Goal: Task Accomplishment & Management: Use online tool/utility

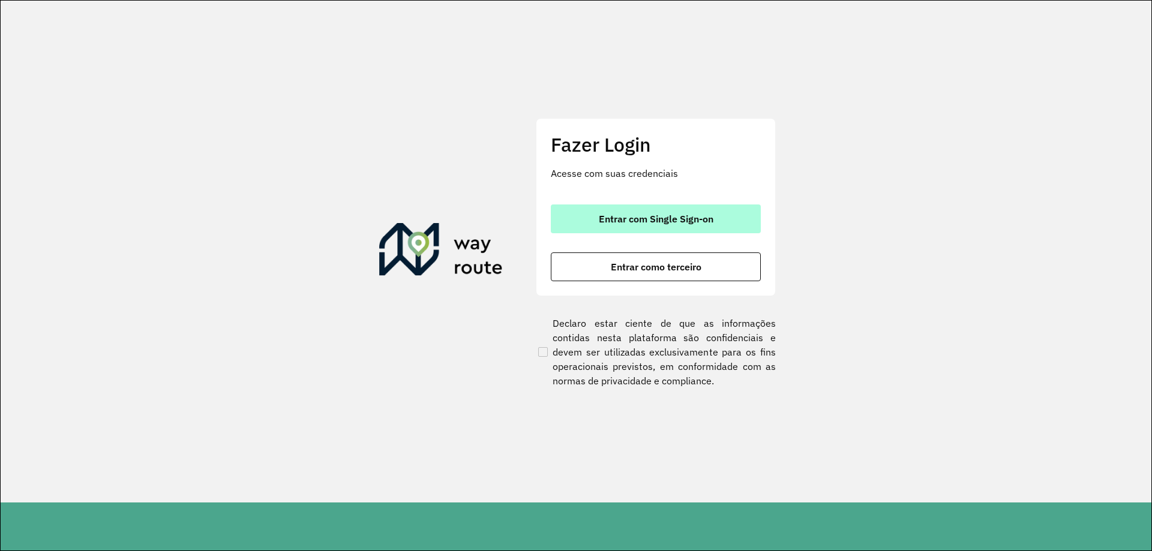
click at [658, 212] on button "Entrar com Single Sign-on" at bounding box center [656, 219] width 210 height 29
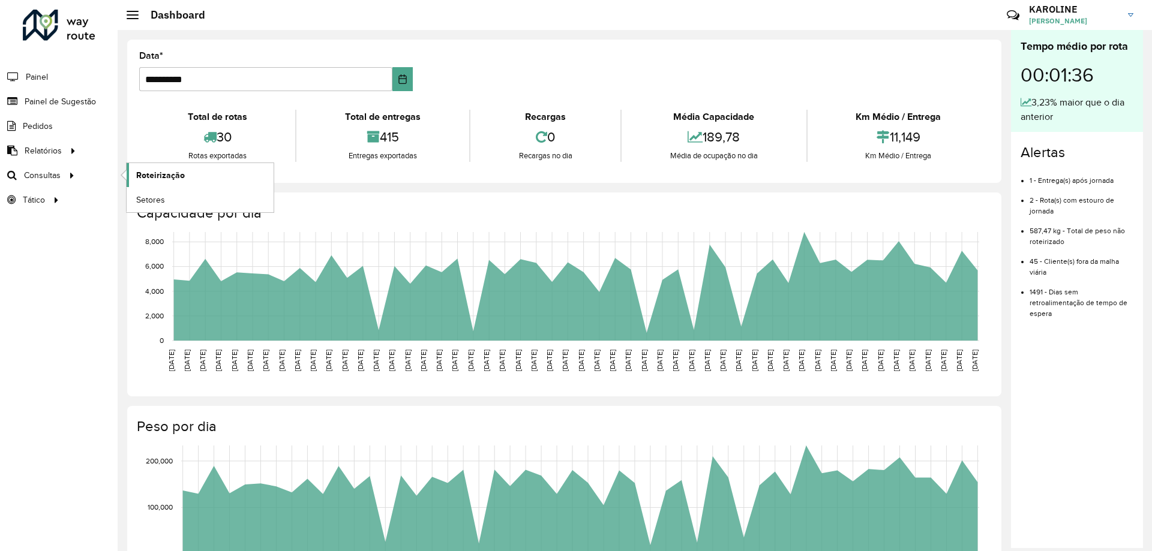
click at [137, 173] on span "Roteirização" at bounding box center [160, 175] width 49 height 13
click at [50, 182] on link "Consultas" at bounding box center [40, 175] width 81 height 24
click at [151, 200] on span "Setores" at bounding box center [150, 200] width 29 height 13
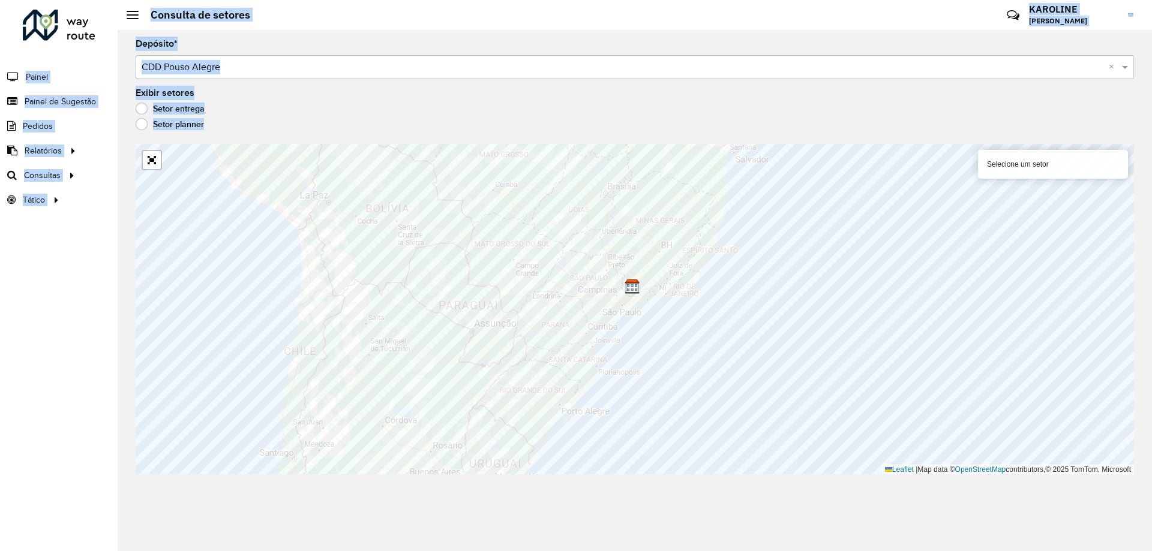
click at [585, 275] on hb-app "Aguarde... Pop-up bloqueado! Seu navegador bloqueou automáticamente a abertura …" at bounding box center [576, 275] width 1152 height 551
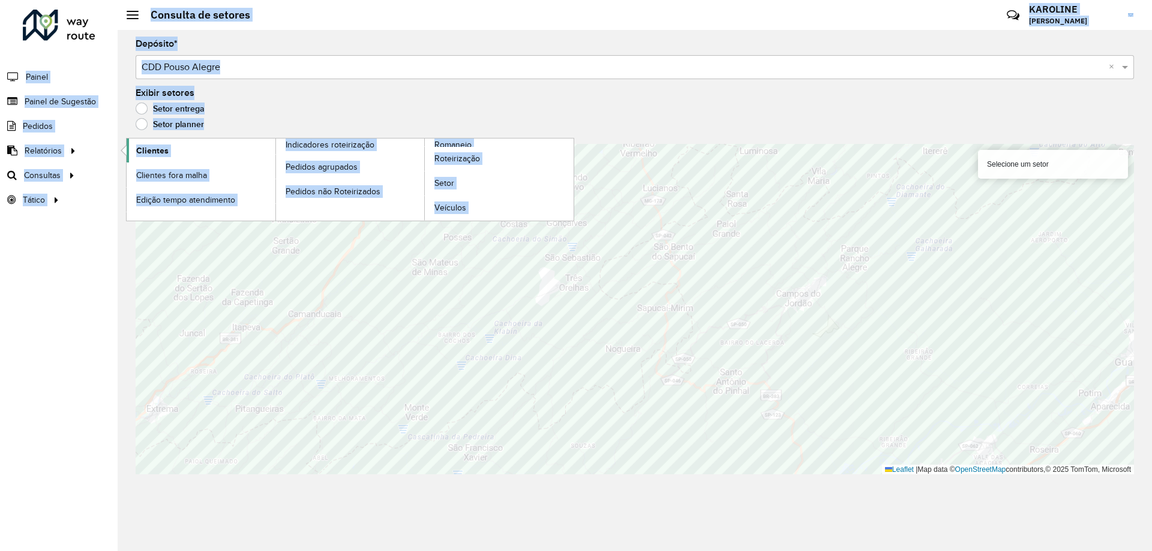
click at [157, 145] on span "Clientes" at bounding box center [152, 151] width 32 height 13
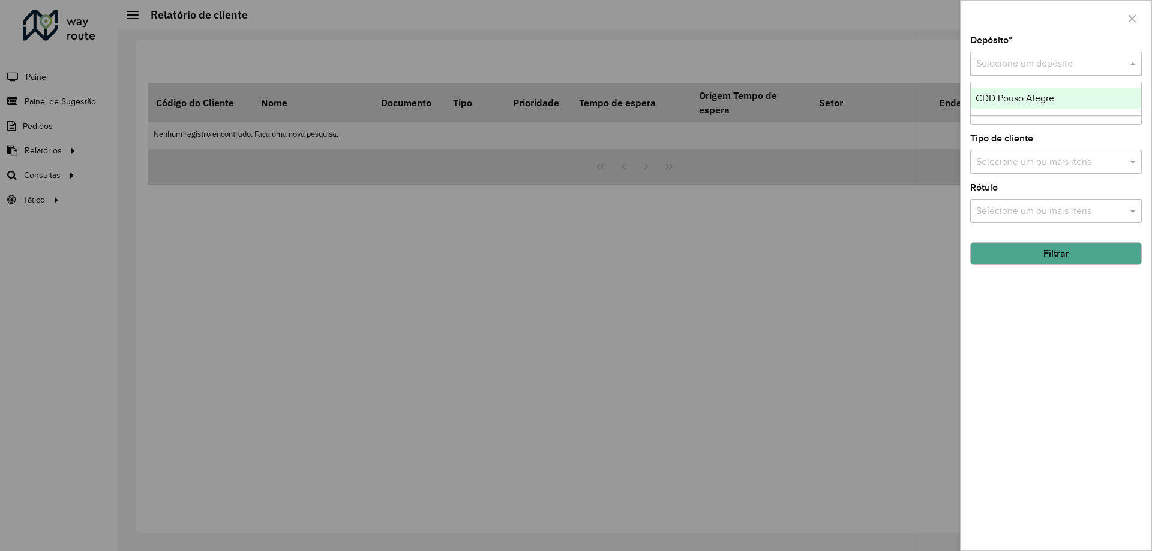
click at [1058, 65] on input "text" at bounding box center [1044, 64] width 136 height 14
click at [1041, 97] on span "CDD Pouso Alegre" at bounding box center [1015, 98] width 79 height 10
click at [1047, 117] on hb-app "Aguarde... Pop-up bloqueado! Seu navegador bloqueou automáticamente a abertura …" at bounding box center [576, 275] width 1152 height 551
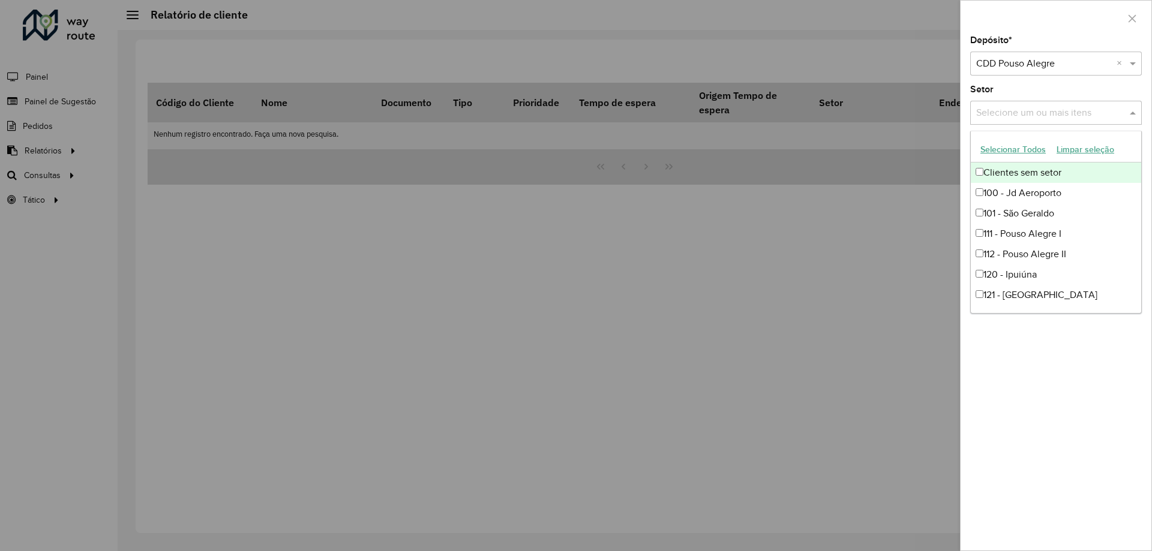
click at [1031, 113] on input "text" at bounding box center [1050, 113] width 154 height 14
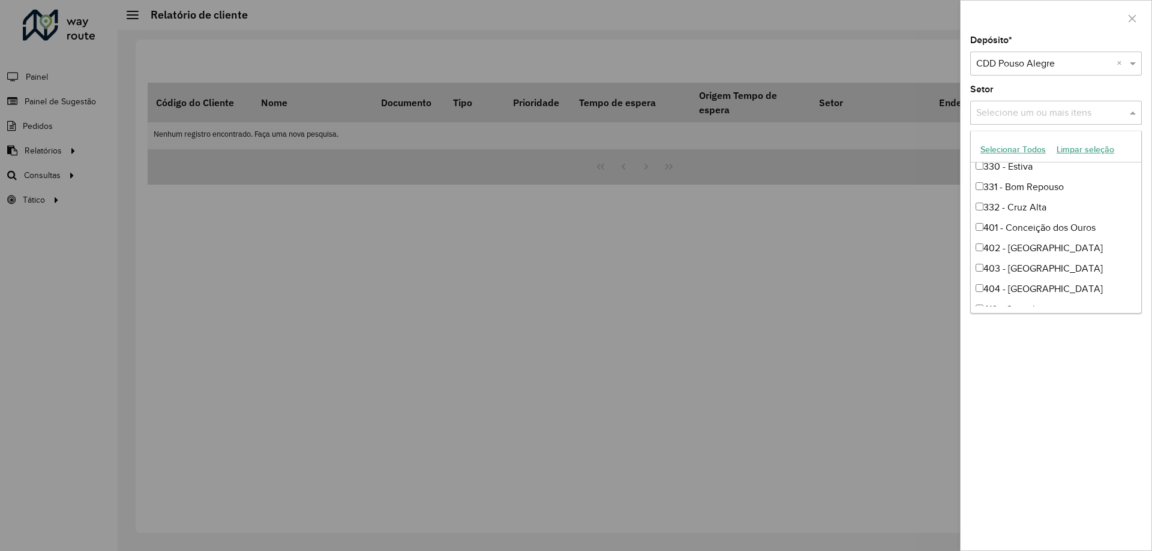
scroll to position [780, 0]
click at [1055, 226] on div "404 - [GEOGRAPHIC_DATA]" at bounding box center [1056, 229] width 170 height 20
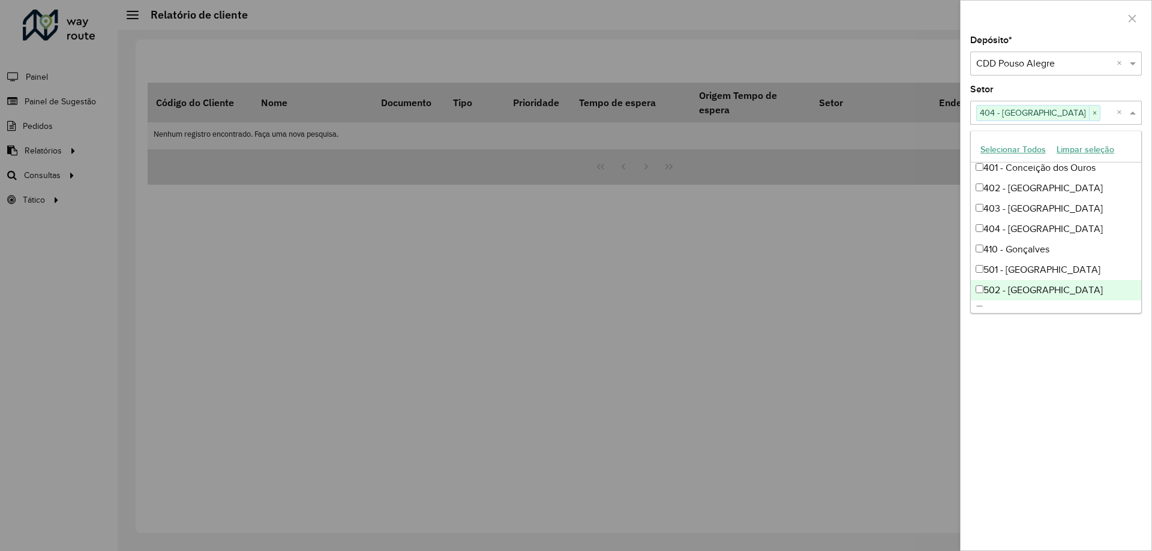
click at [1088, 379] on div "Depósito * Selecione um depósito × CDD Pouso Alegre × Setor Selecione um ou mai…" at bounding box center [1056, 293] width 191 height 515
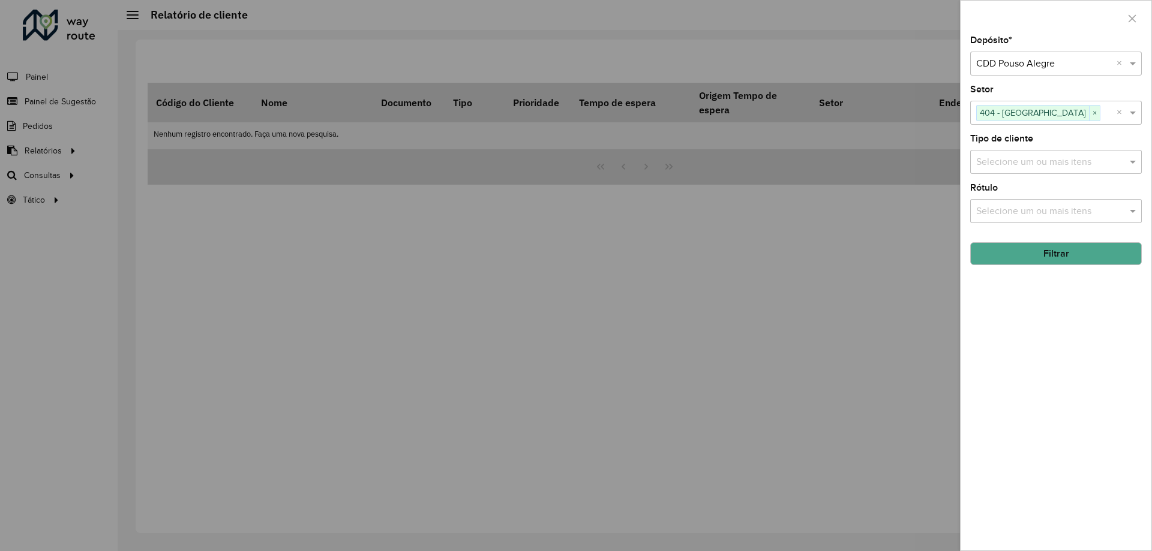
click at [1062, 262] on button "Filtrar" at bounding box center [1056, 253] width 172 height 23
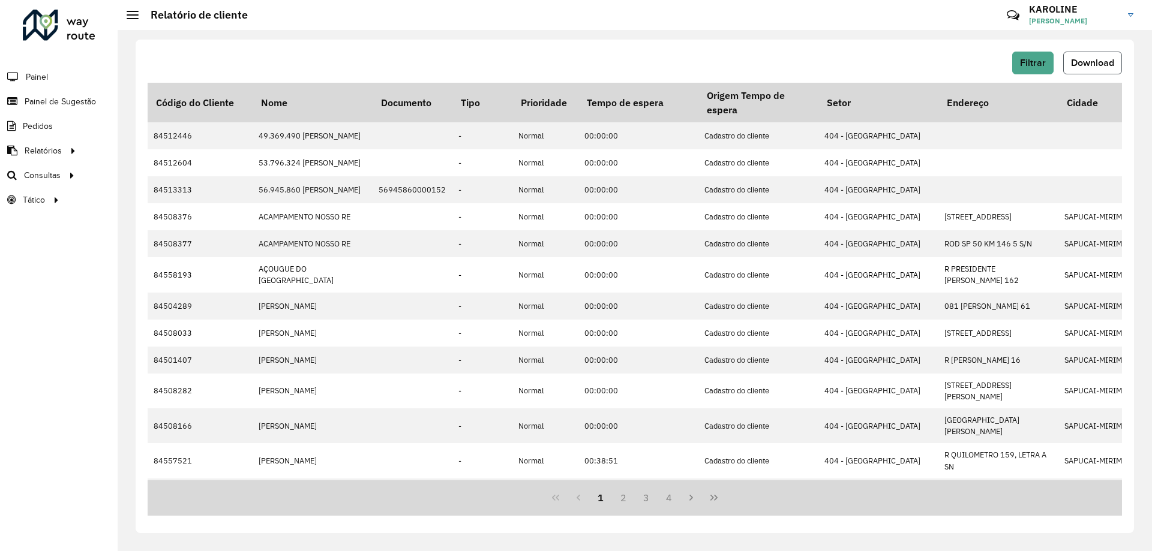
click at [1106, 64] on span "Download" at bounding box center [1092, 63] width 43 height 10
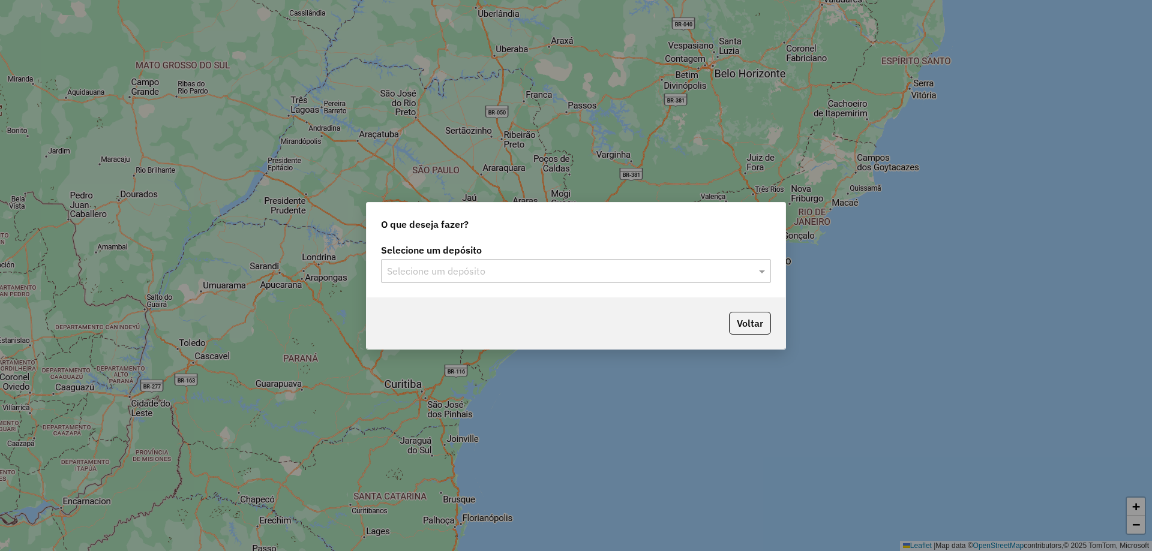
click at [569, 268] on input "text" at bounding box center [564, 272] width 354 height 14
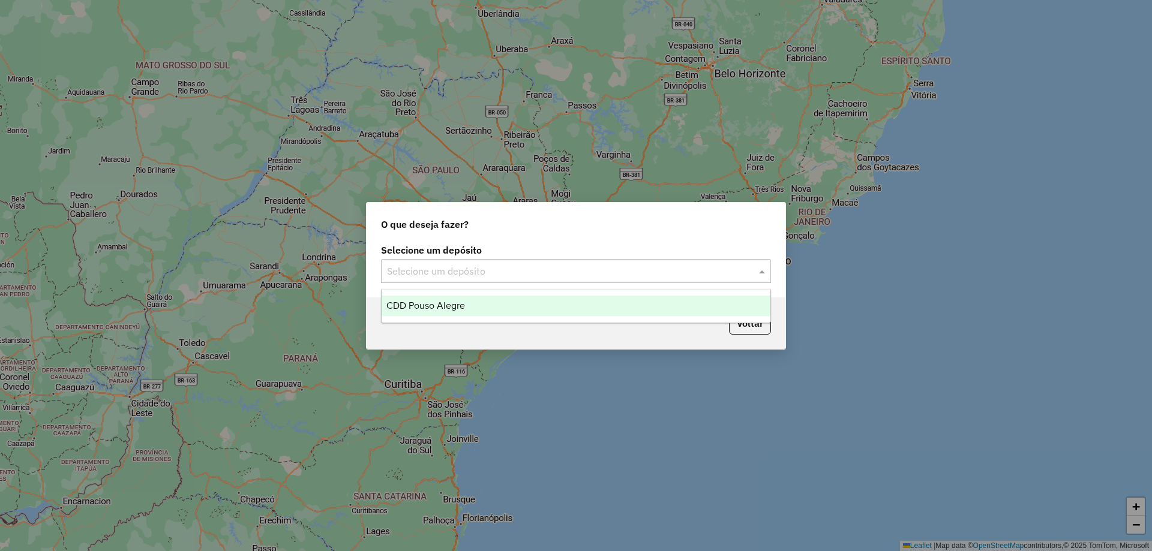
click at [439, 307] on span "CDD Pouso Alegre" at bounding box center [425, 306] width 79 height 10
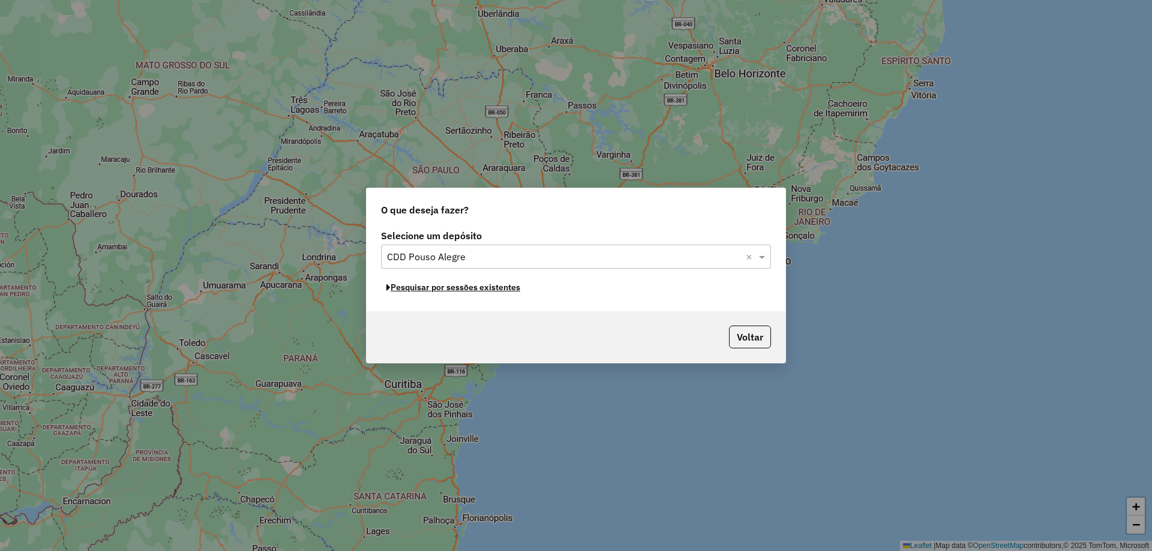
click at [471, 290] on button "Pesquisar por sessões existentes" at bounding box center [453, 287] width 145 height 19
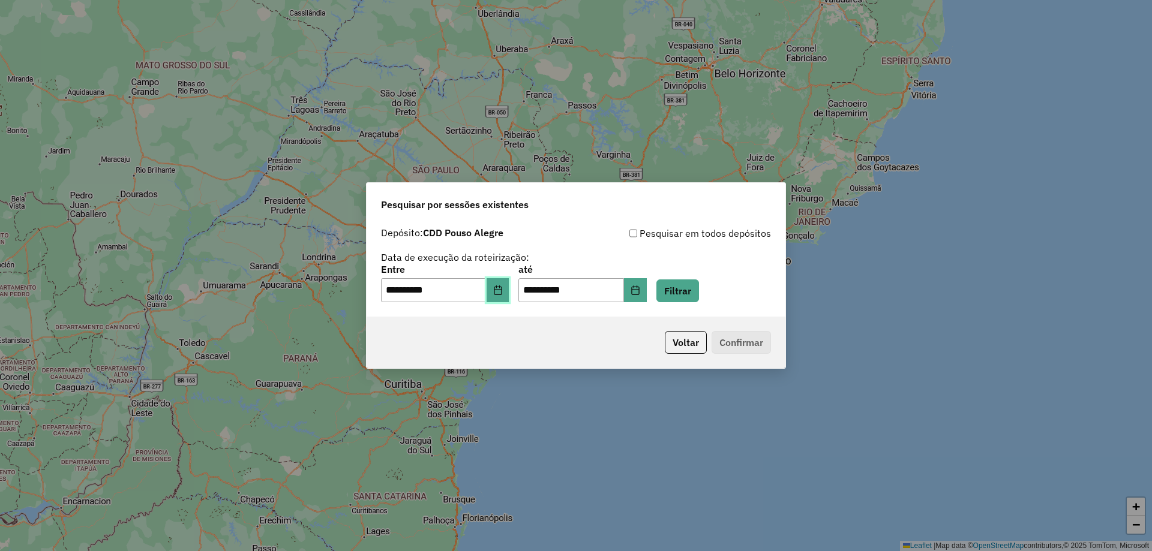
click at [503, 294] on icon "Choose Date" at bounding box center [498, 291] width 10 height 10
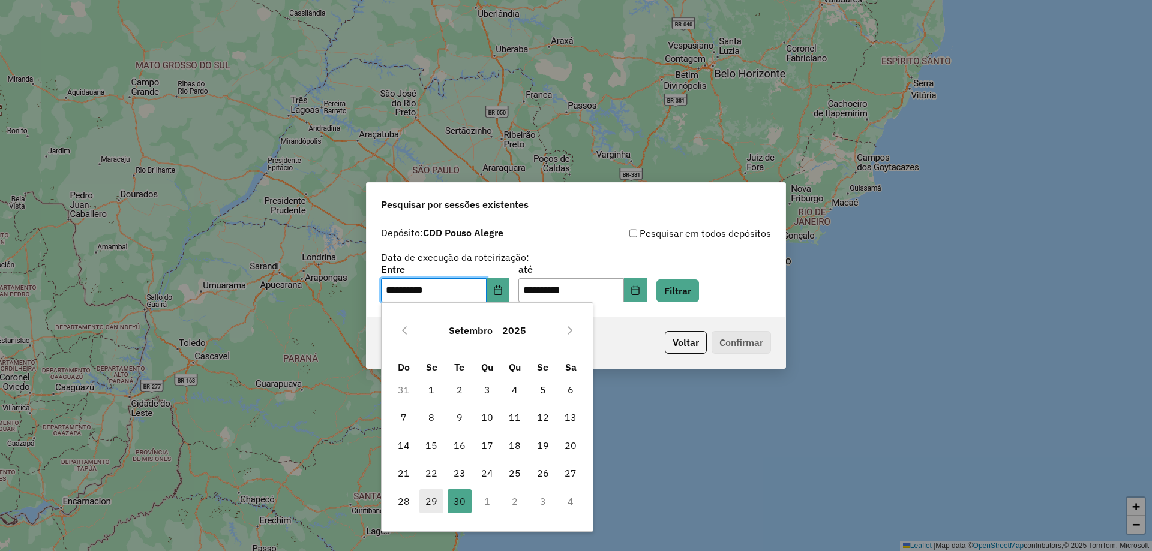
click at [433, 506] on span "29" at bounding box center [431, 502] width 24 height 24
type input "**********"
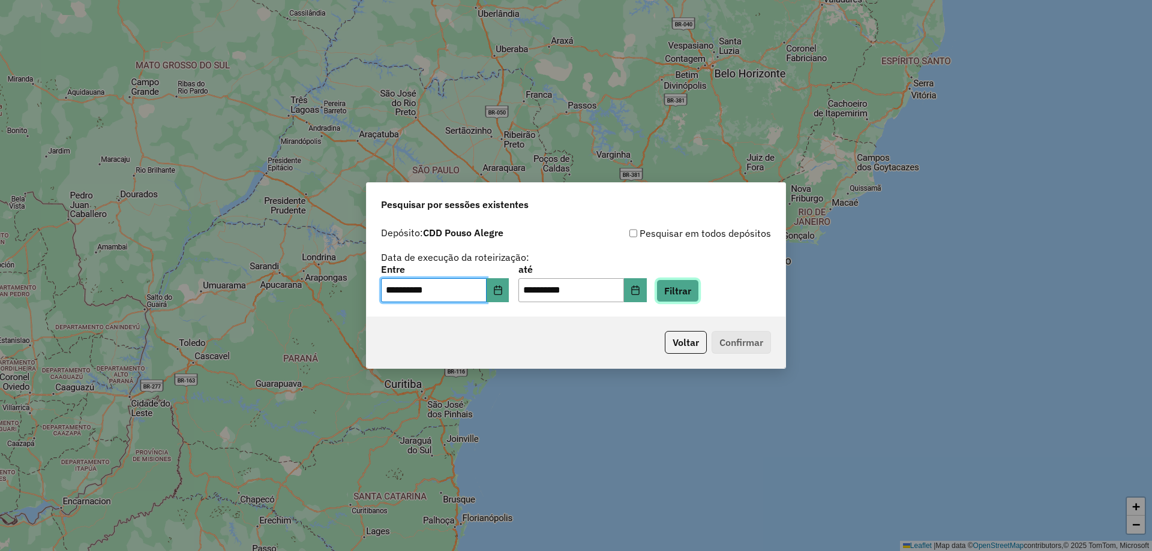
click at [684, 286] on button "Filtrar" at bounding box center [677, 291] width 43 height 23
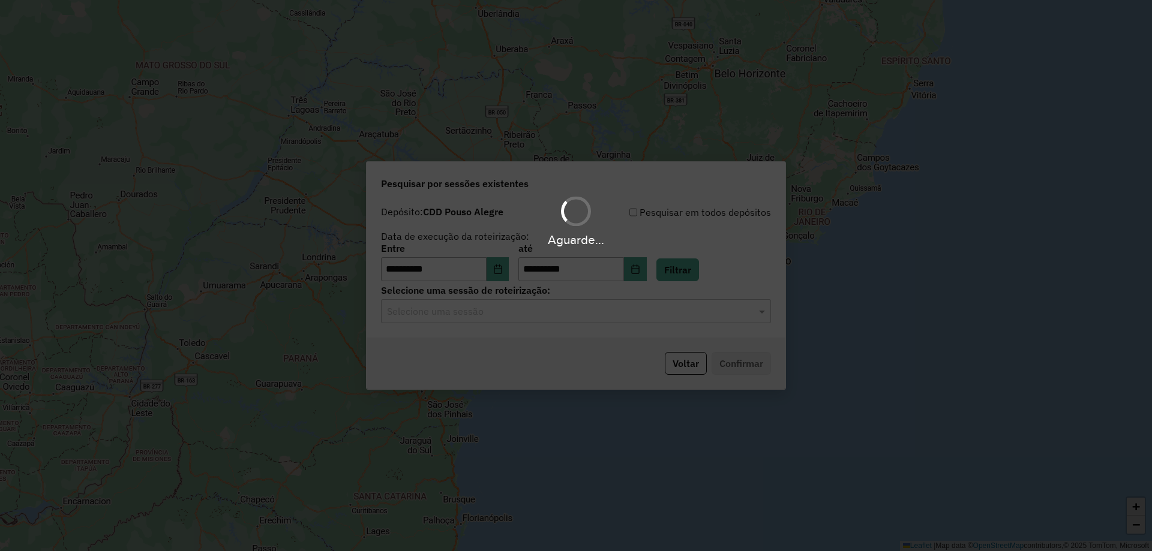
click at [503, 315] on input "text" at bounding box center [564, 312] width 354 height 14
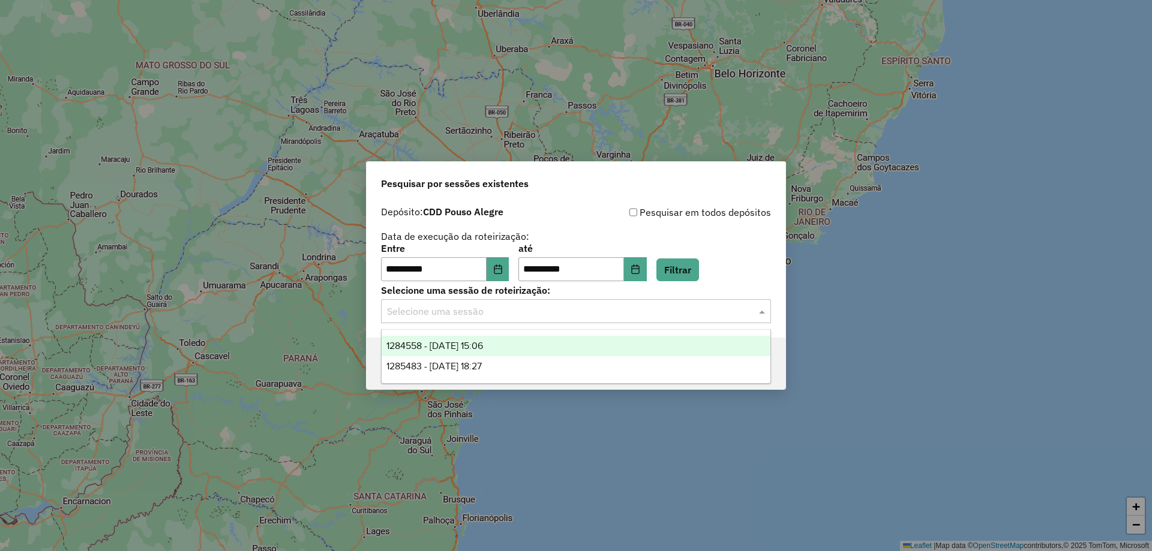
click at [479, 349] on span "1284558 - 29/09/2025 15:06" at bounding box center [434, 346] width 97 height 10
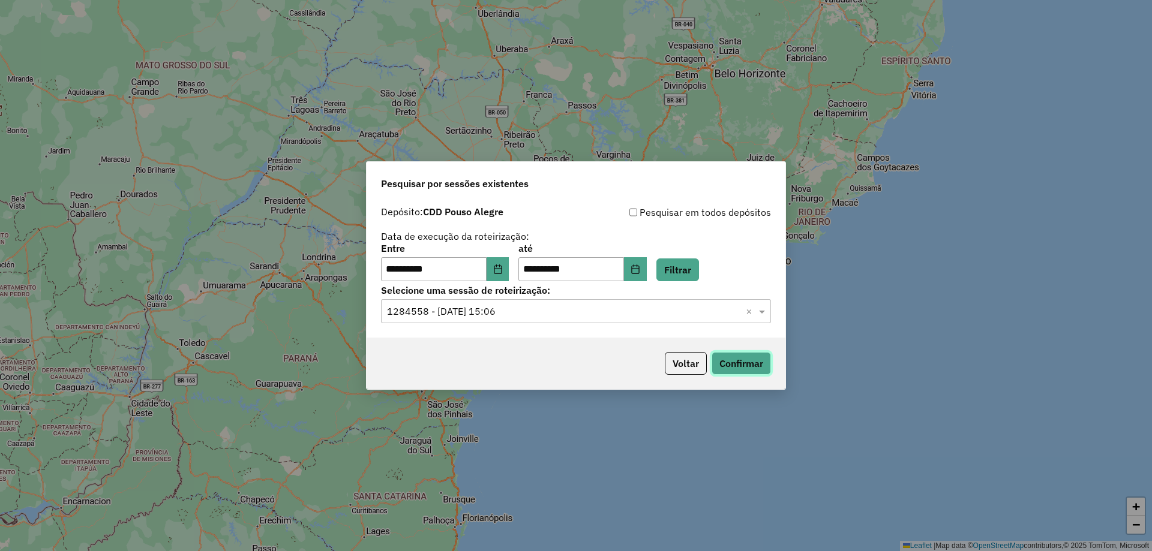
click at [760, 361] on button "Confirmar" at bounding box center [741, 363] width 59 height 23
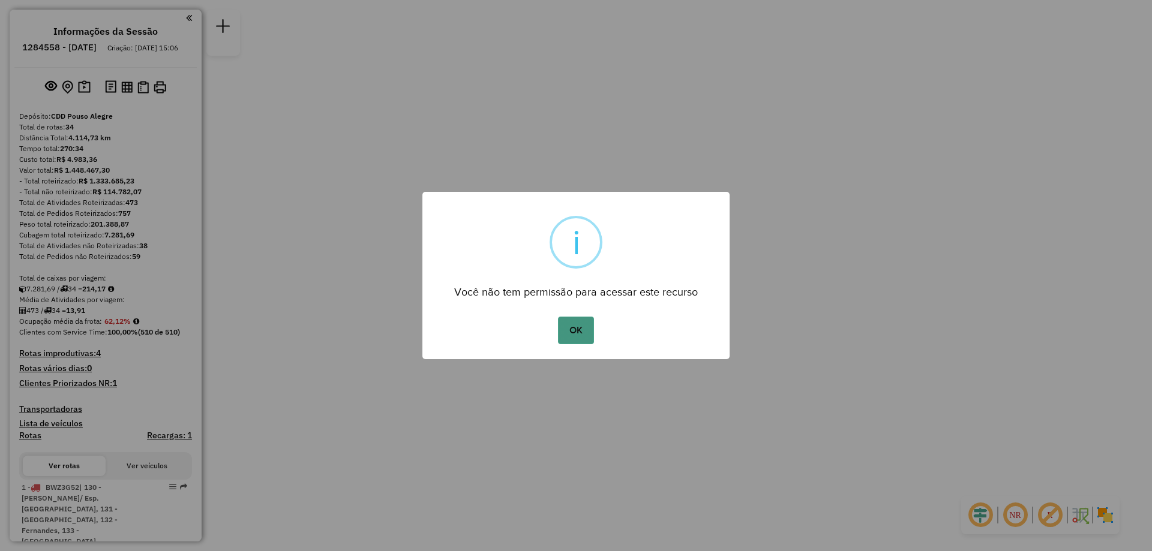
click at [575, 331] on button "OK" at bounding box center [575, 331] width 35 height 28
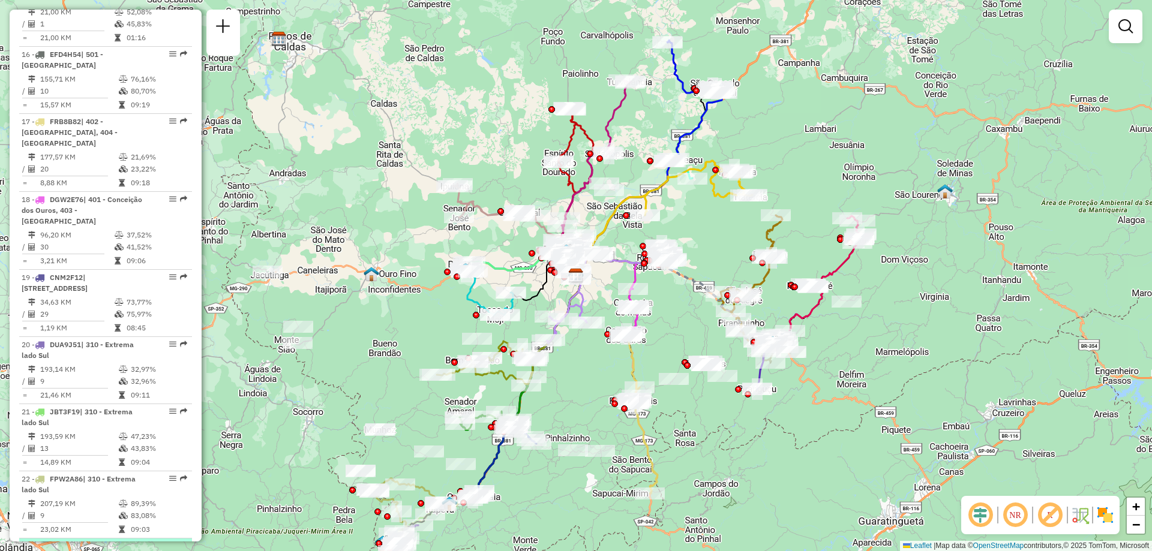
scroll to position [1680, 0]
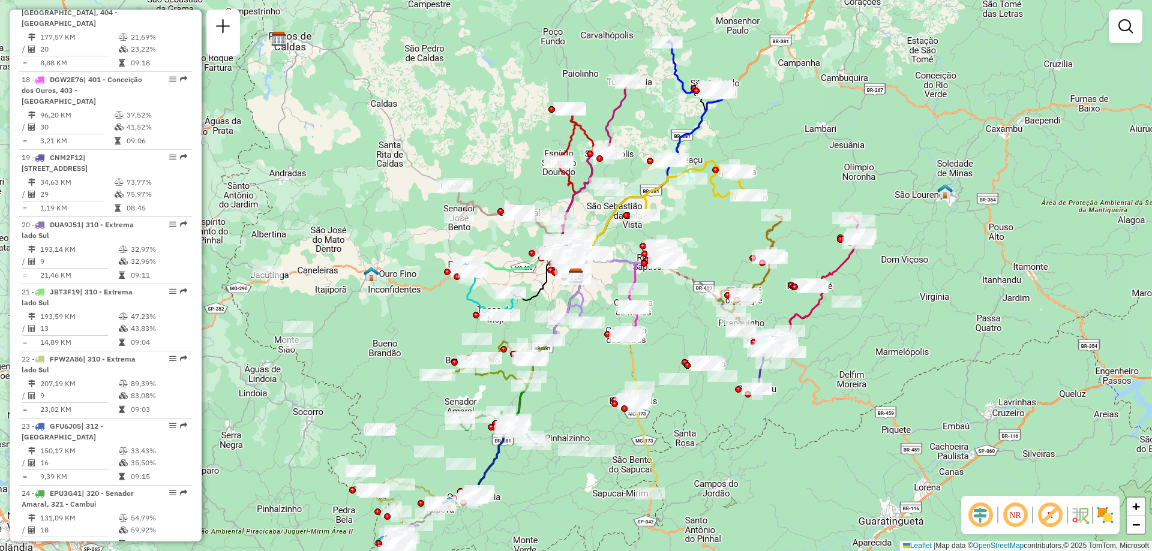
select select "**********"
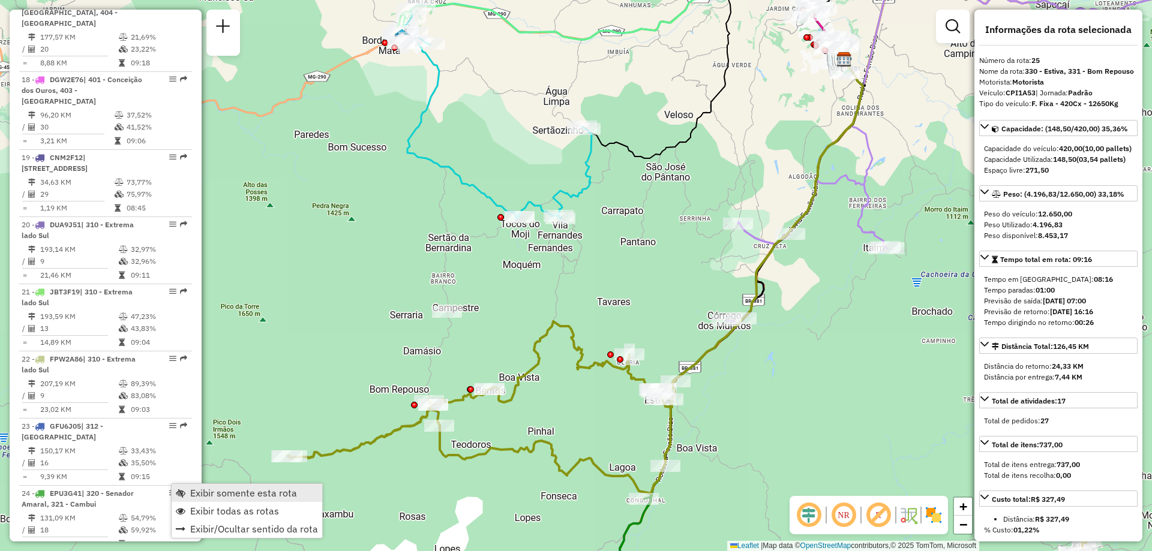
click at [255, 490] on span "Exibir somente esta rota" at bounding box center [243, 493] width 107 height 10
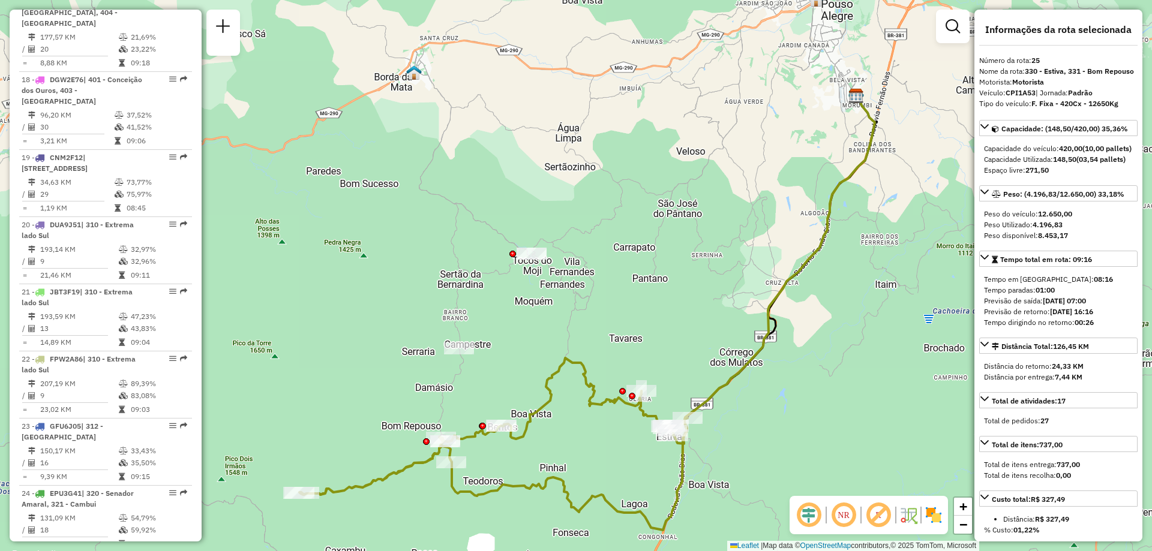
drag, startPoint x: 741, startPoint y: 457, endPoint x: 754, endPoint y: 494, distance: 38.9
click at [754, 494] on div "Janela de atendimento Grade de atendimento Capacidade Transportadoras Veículos …" at bounding box center [576, 275] width 1152 height 551
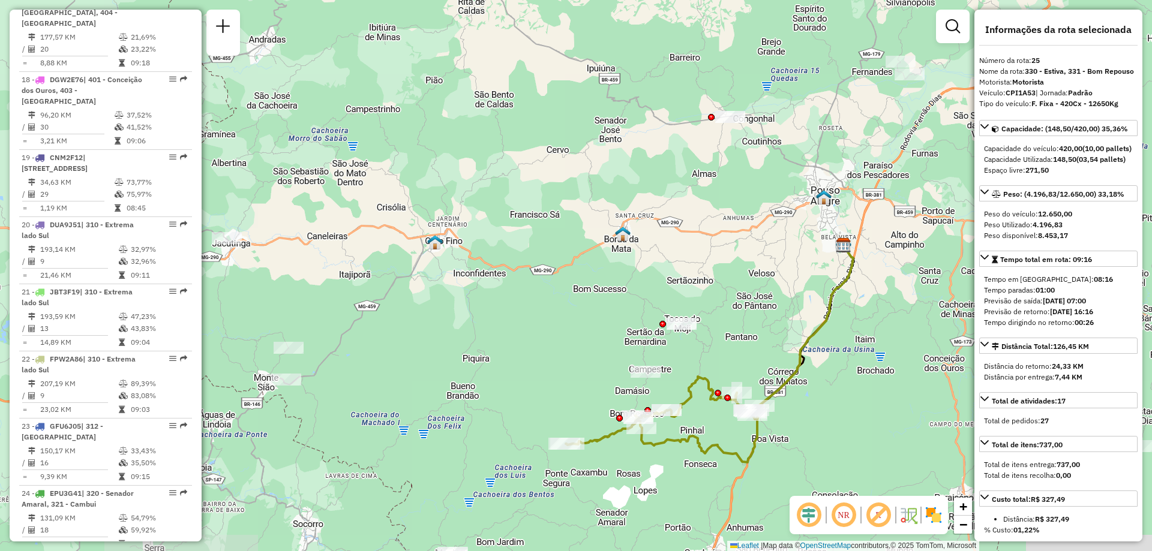
drag, startPoint x: 585, startPoint y: 515, endPoint x: 622, endPoint y: 469, distance: 59.4
click at [622, 469] on div "Janela de atendimento Grade de atendimento Capacidade Transportadoras Veículos …" at bounding box center [576, 275] width 1152 height 551
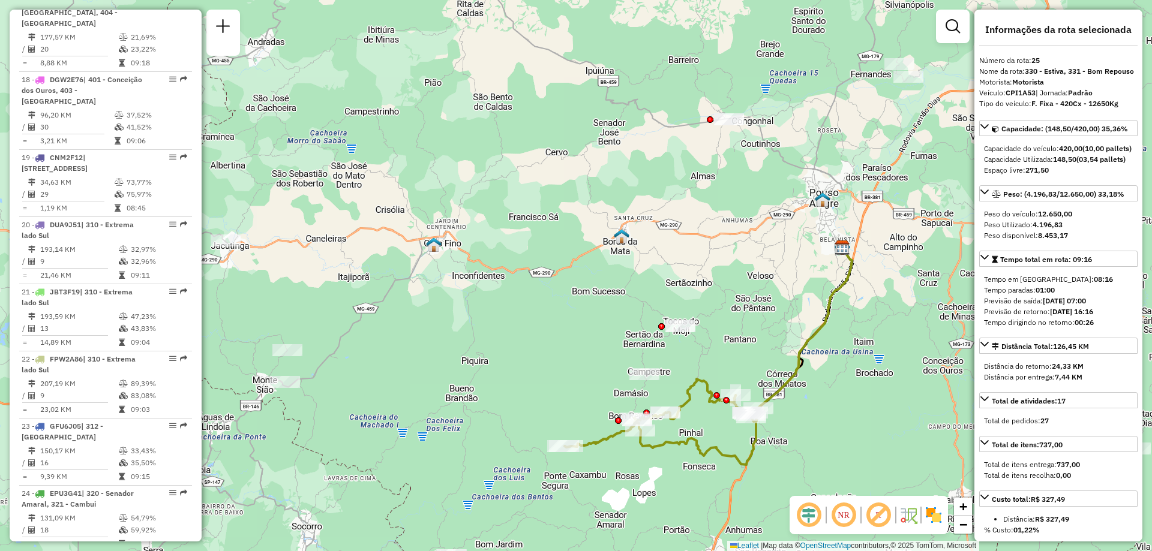
click at [565, 455] on div "Janela de atendimento Grade de atendimento Capacidade Transportadoras Veículos …" at bounding box center [576, 275] width 1152 height 551
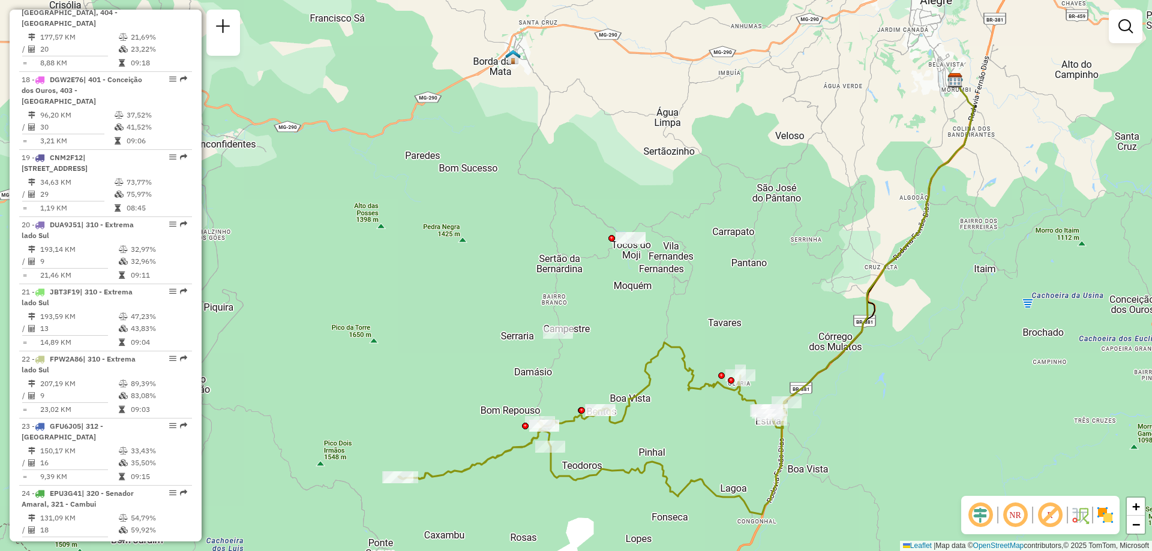
drag, startPoint x: 662, startPoint y: 464, endPoint x: 496, endPoint y: 504, distance: 170.4
click at [496, 504] on div "Janela de atendimento Grade de atendimento Capacidade Transportadoras Veículos …" at bounding box center [576, 275] width 1152 height 551
click at [1102, 517] on img at bounding box center [1105, 515] width 19 height 19
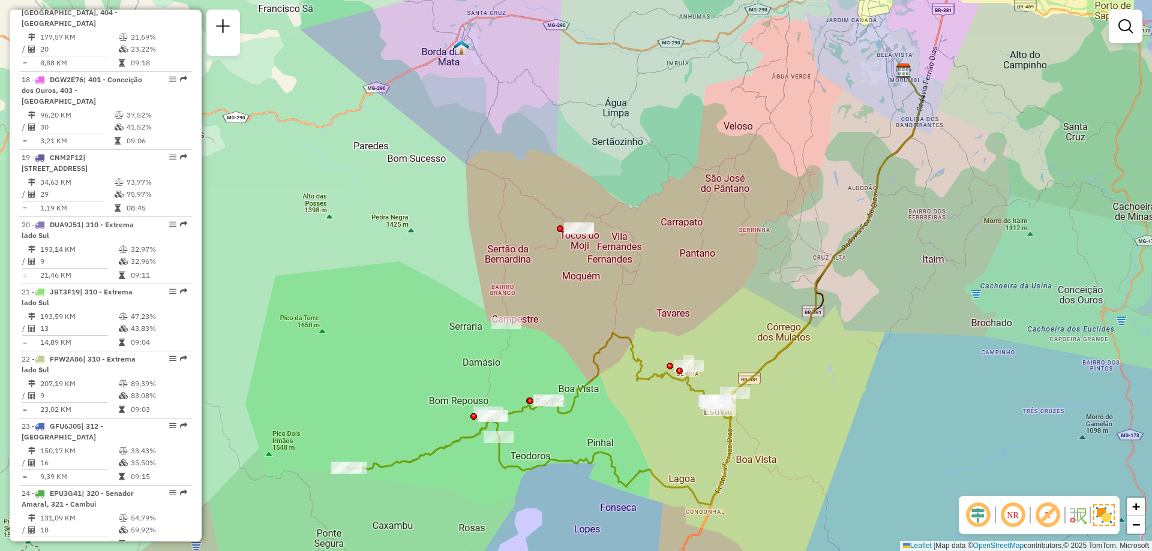
drag, startPoint x: 679, startPoint y: 434, endPoint x: 703, endPoint y: 448, distance: 27.2
click at [703, 448] on div "Janela de atendimento Grade de atendimento Capacidade Transportadoras Veículos …" at bounding box center [576, 275] width 1152 height 551
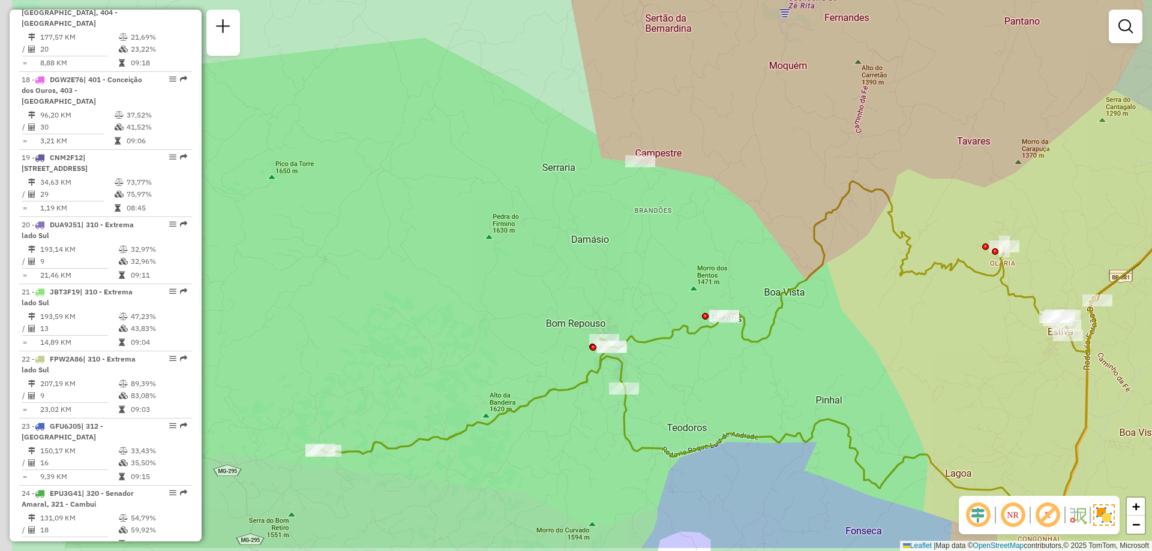
drag, startPoint x: 463, startPoint y: 424, endPoint x: 644, endPoint y: 365, distance: 189.8
click at [644, 365] on div "Janela de atendimento Grade de atendimento Capacidade Transportadoras Veículos …" at bounding box center [576, 275] width 1152 height 551
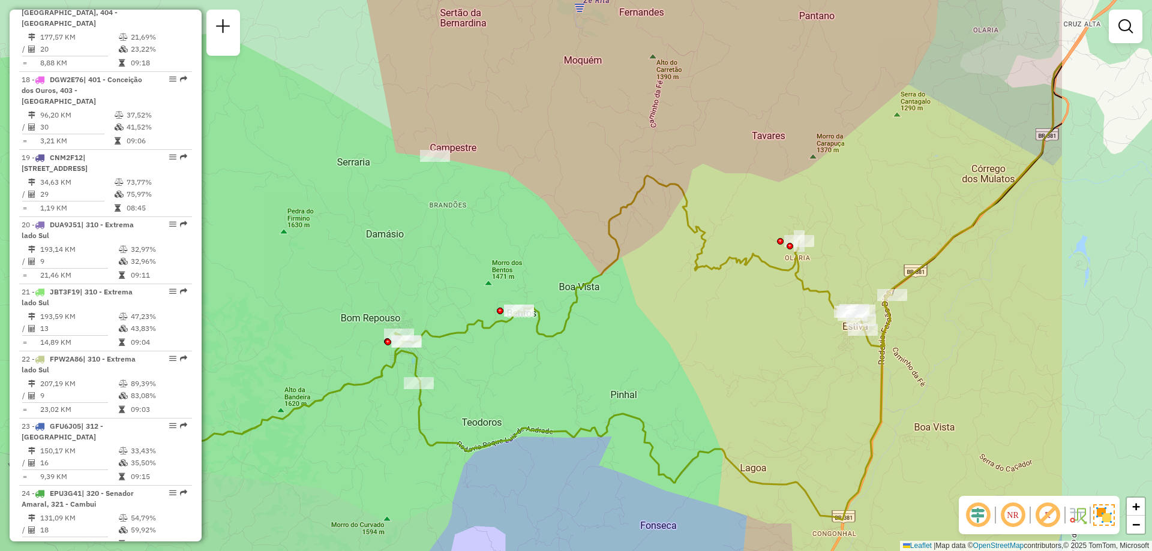
drag, startPoint x: 713, startPoint y: 425, endPoint x: 499, endPoint y: 420, distance: 214.3
click at [499, 420] on div "Janela de atendimento Grade de atendimento Capacidade Transportadoras Veículos …" at bounding box center [576, 275] width 1152 height 551
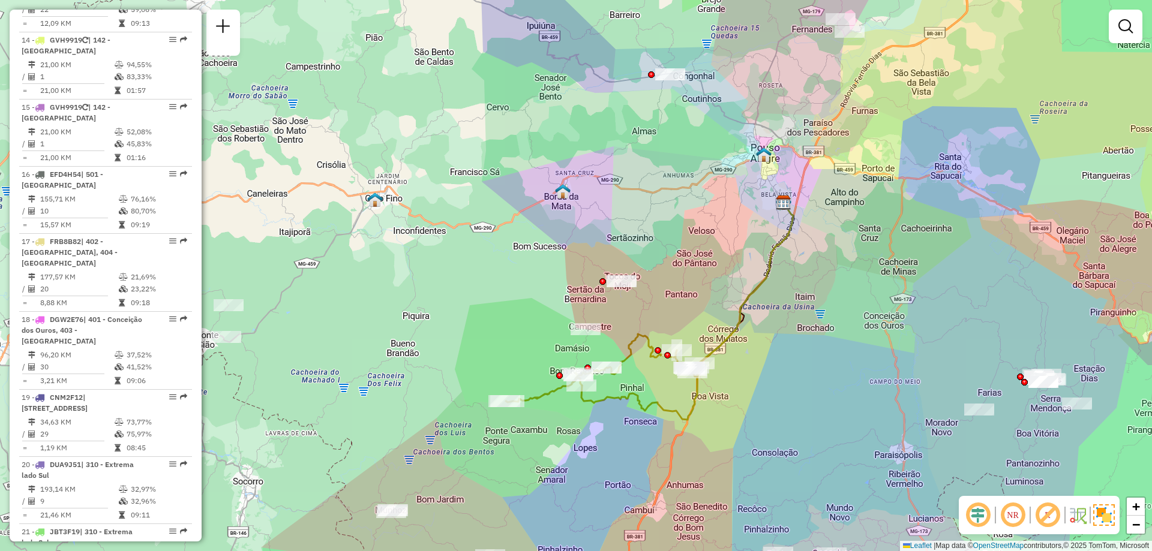
scroll to position [1320, 0]
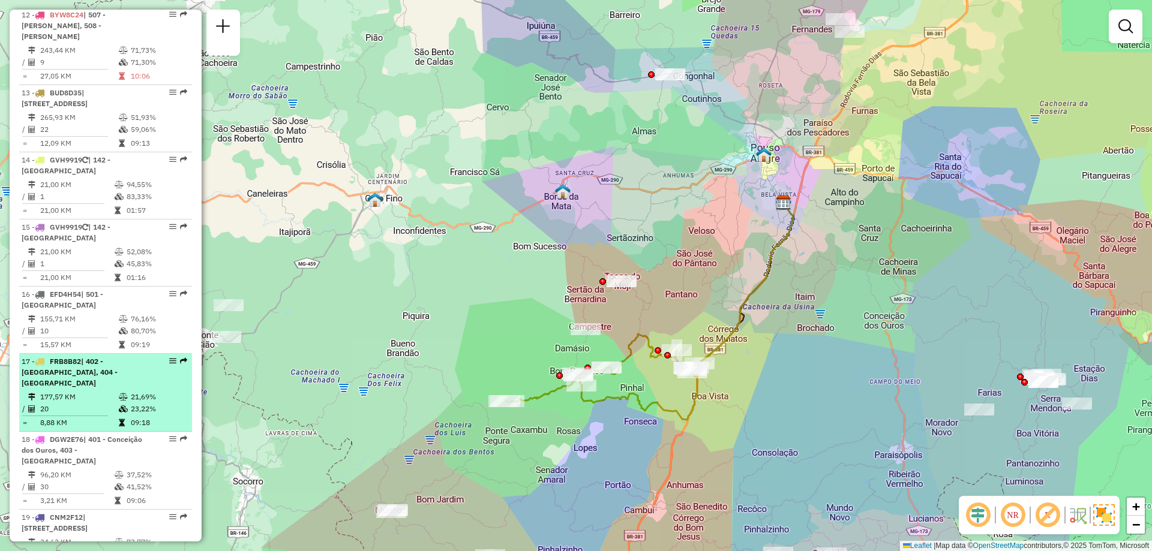
select select "**********"
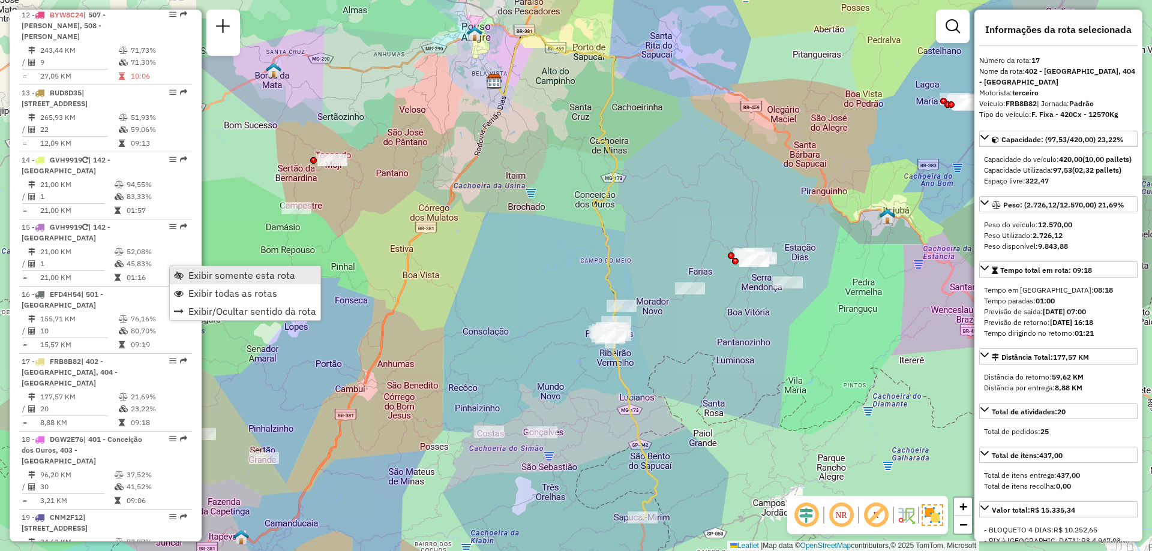
click at [227, 271] on span "Exibir somente esta rota" at bounding box center [241, 276] width 107 height 10
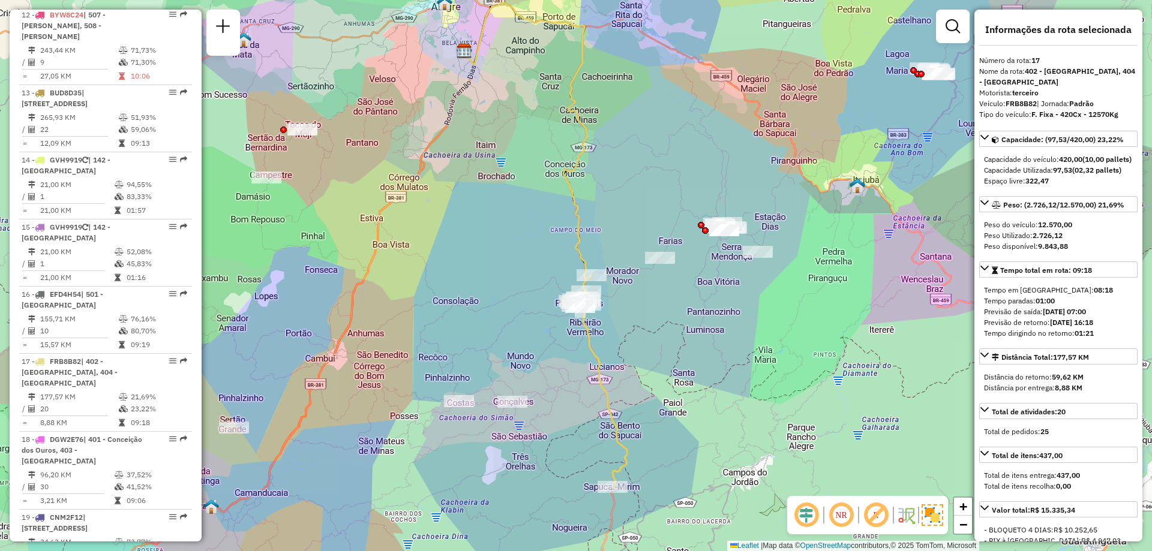
drag, startPoint x: 702, startPoint y: 385, endPoint x: 671, endPoint y: 354, distance: 43.7
click at [671, 354] on div "Janela de atendimento Grade de atendimento Capacidade Transportadoras Veículos …" at bounding box center [576, 275] width 1152 height 551
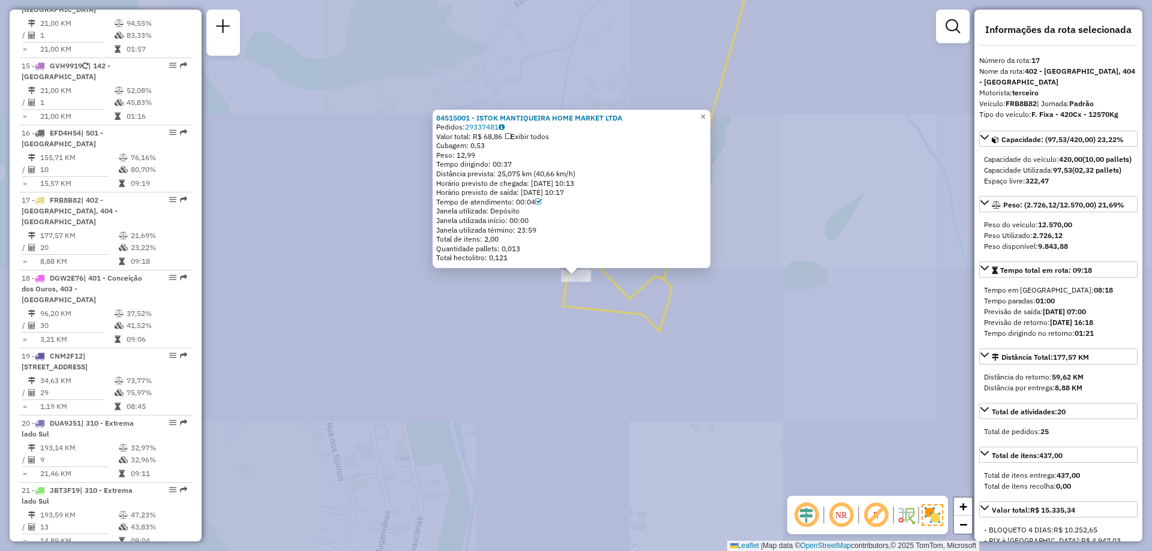
scroll to position [1567, 0]
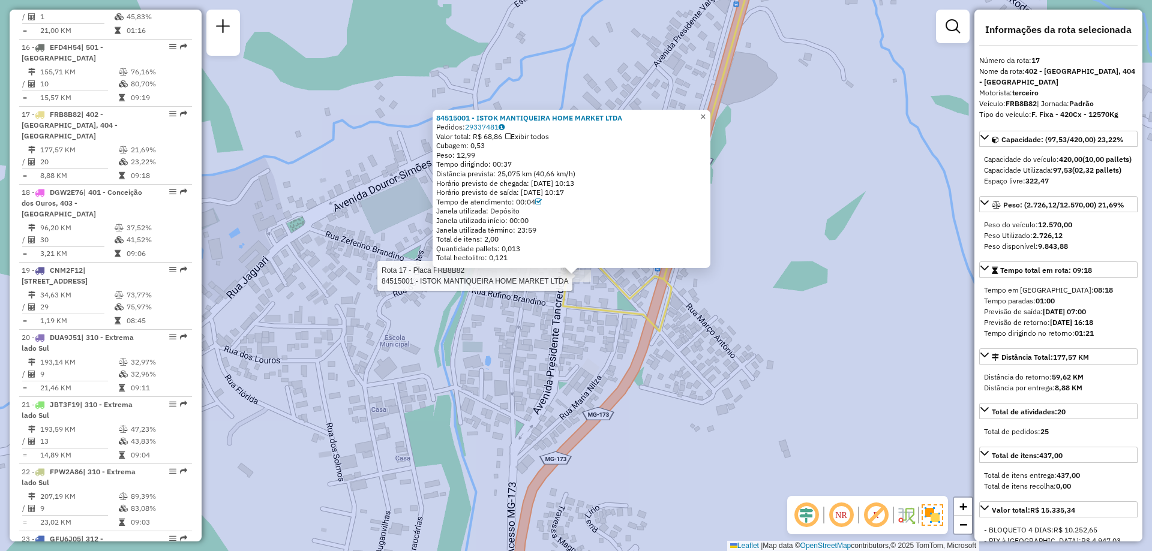
click at [710, 112] on link "×" at bounding box center [703, 117] width 14 height 14
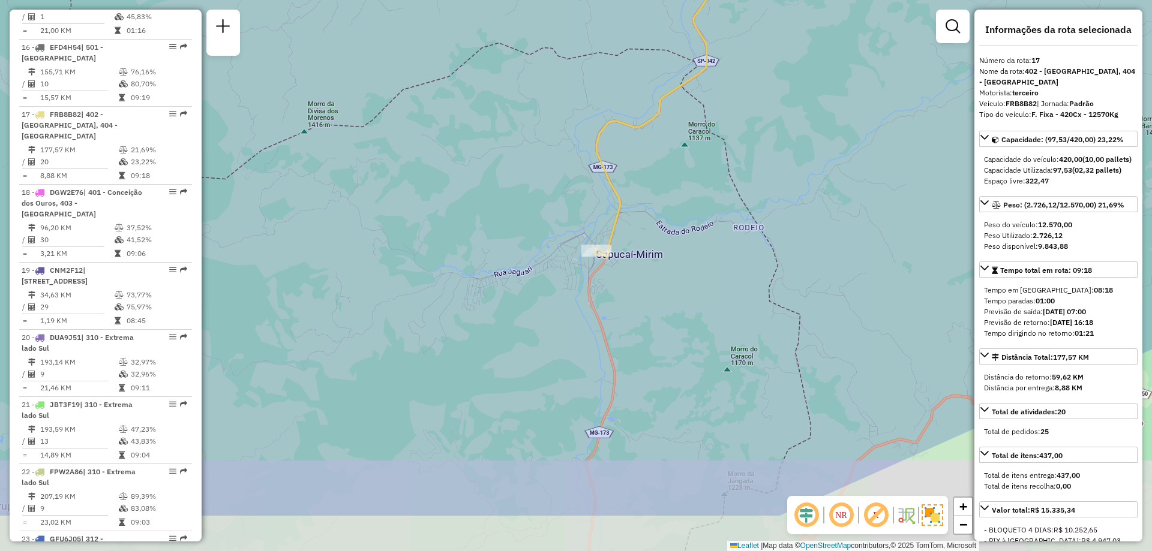
drag, startPoint x: 719, startPoint y: 416, endPoint x: 692, endPoint y: 321, distance: 98.6
click at [692, 321] on div "Janela de atendimento Grade de atendimento Capacidade Transportadoras Veículos …" at bounding box center [576, 275] width 1152 height 551
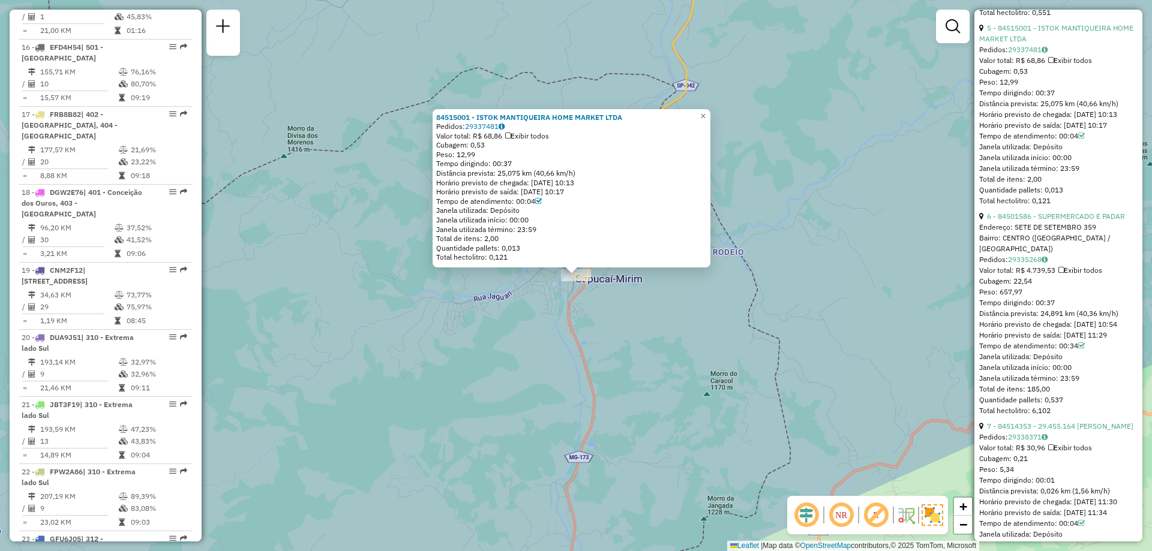
scroll to position [1500, 0]
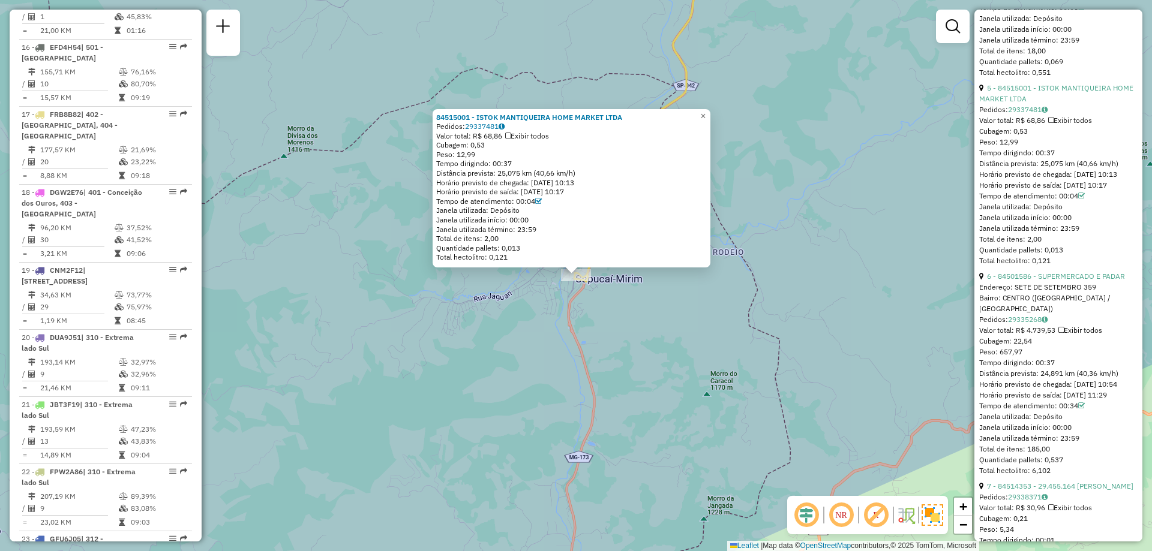
click at [1071, 158] on div "Tempo dirigindo: 00:37" at bounding box center [1058, 153] width 158 height 11
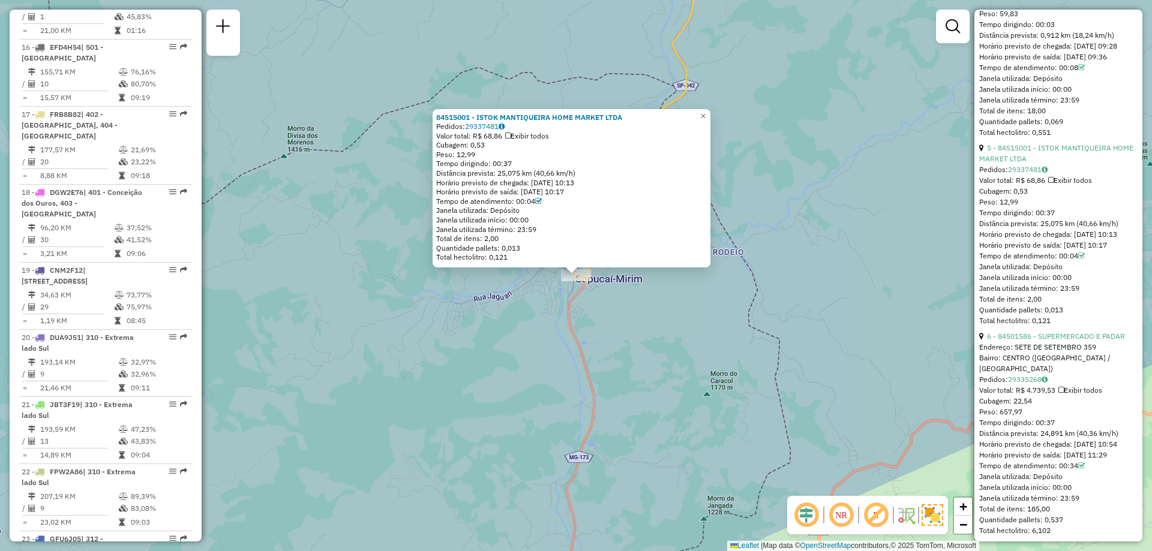
drag, startPoint x: 1061, startPoint y: 271, endPoint x: 1066, endPoint y: 288, distance: 18.1
click at [1066, 288] on div "5 - 84515001 - ISTOK MANTIQUEIRA HOME MARKET LTDA Pedidos: 29337481 Valor total…" at bounding box center [1058, 235] width 158 height 184
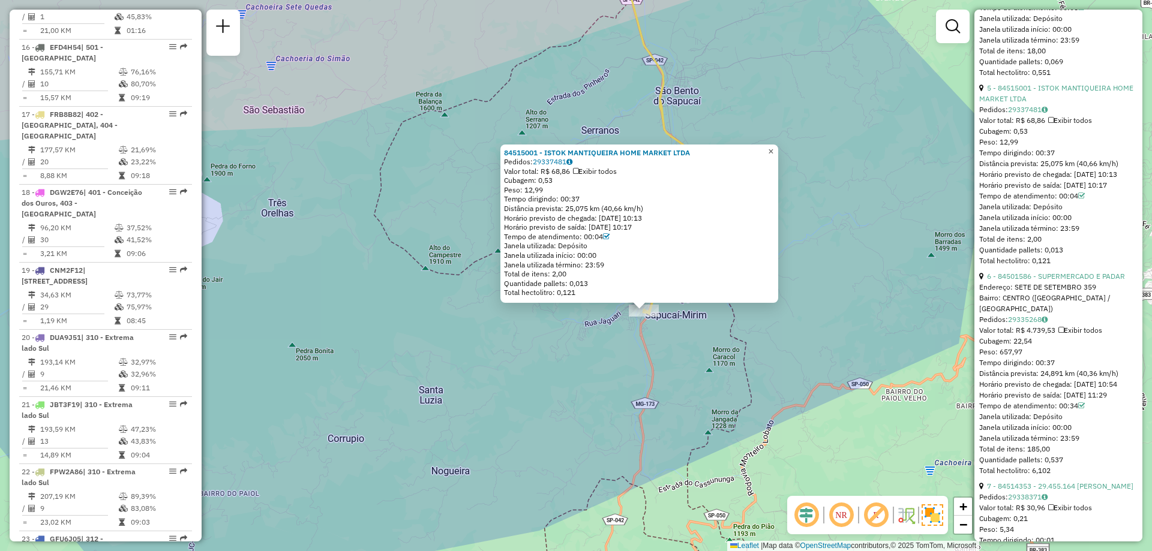
click at [773, 146] on span "×" at bounding box center [770, 151] width 5 height 10
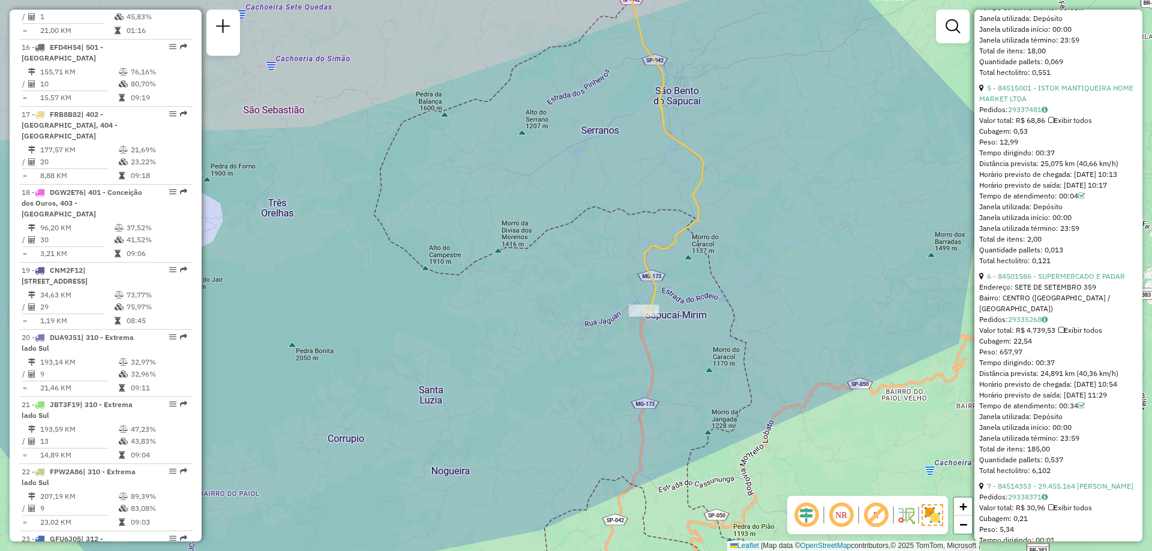
click at [928, 517] on img at bounding box center [933, 516] width 22 height 22
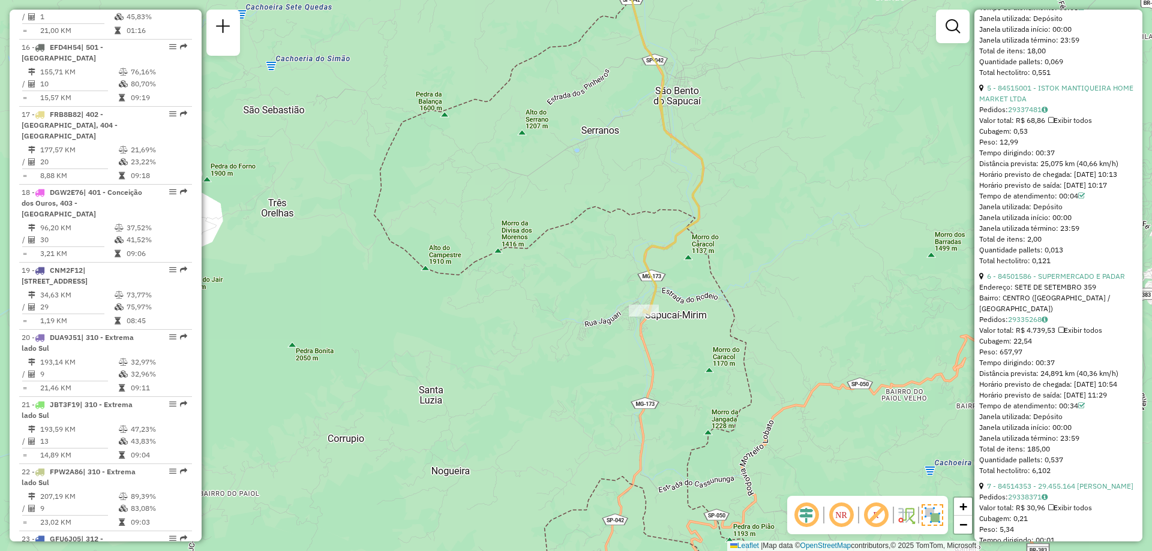
click at [928, 517] on img at bounding box center [933, 516] width 22 height 22
click at [928, 517] on img at bounding box center [933, 515] width 19 height 19
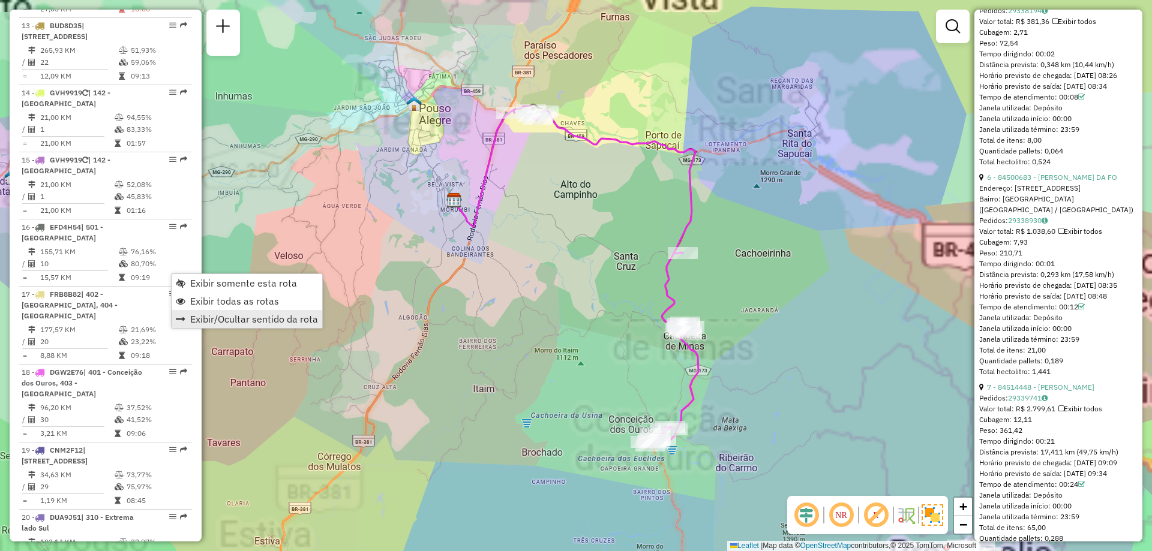
scroll to position [1626, 0]
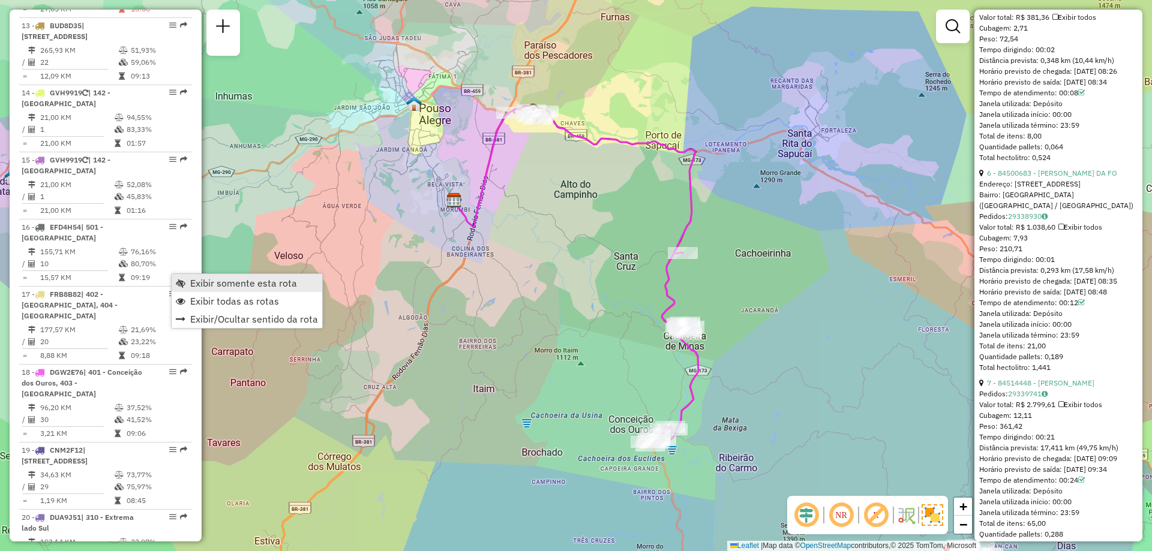
click at [256, 282] on span "Exibir somente esta rota" at bounding box center [243, 283] width 107 height 10
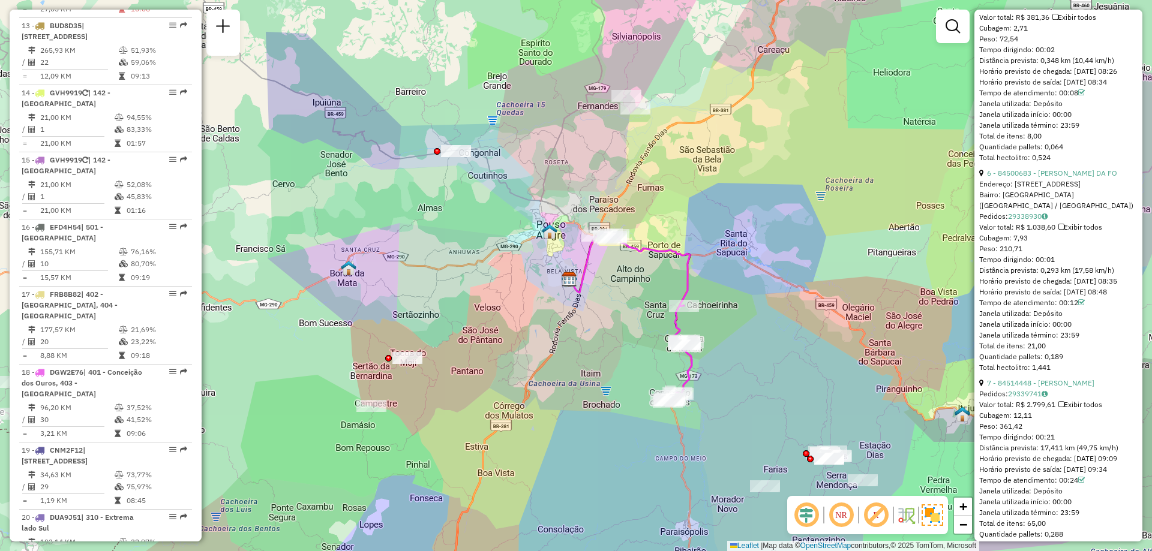
drag, startPoint x: 788, startPoint y: 312, endPoint x: 722, endPoint y: 310, distance: 66.0
click at [722, 310] on div "Janela de atendimento Grade de atendimento Capacidade Transportadoras Veículos …" at bounding box center [576, 275] width 1152 height 551
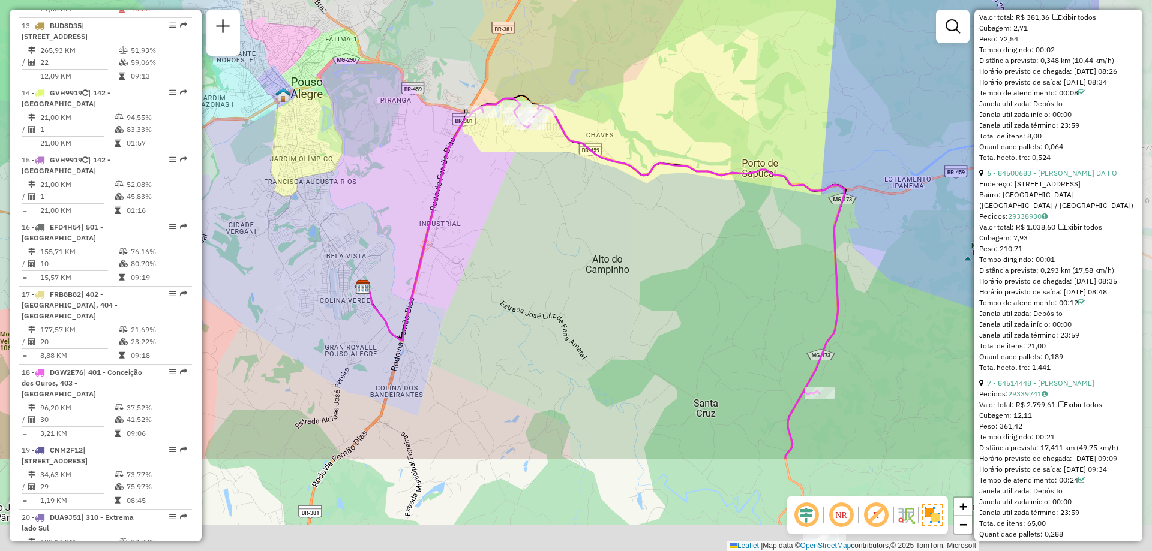
drag, startPoint x: 885, startPoint y: 419, endPoint x: 716, endPoint y: 271, distance: 225.0
click at [716, 271] on div "Janela de atendimento Grade de atendimento Capacidade Transportadoras Veículos …" at bounding box center [576, 275] width 1152 height 551
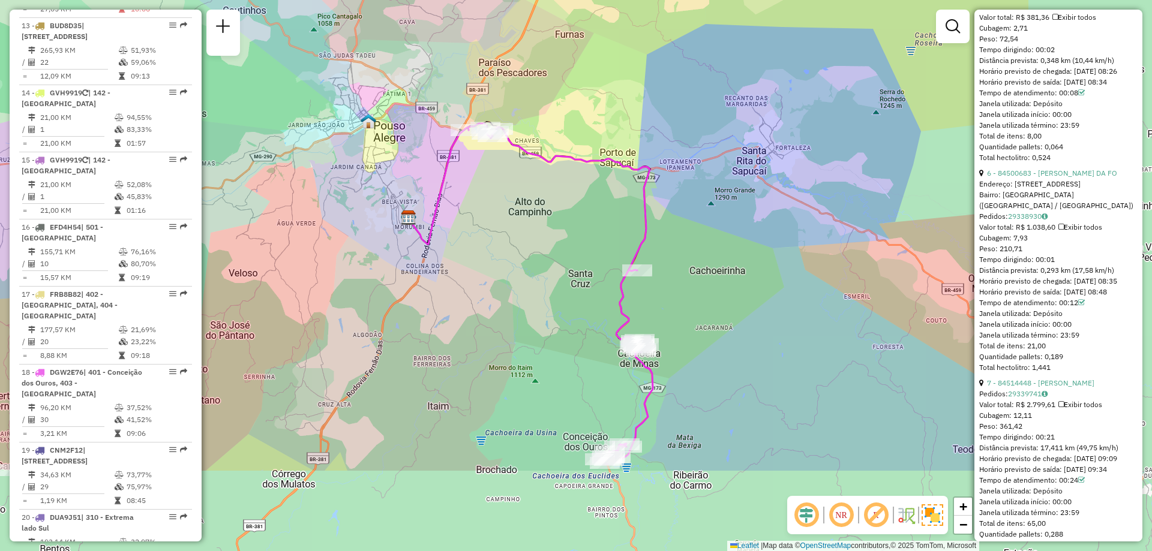
drag, startPoint x: 842, startPoint y: 437, endPoint x: 603, endPoint y: 302, distance: 274.6
click at [603, 302] on div "Janela de atendimento Grade de atendimento Capacidade Transportadoras Veículos …" at bounding box center [576, 275] width 1152 height 551
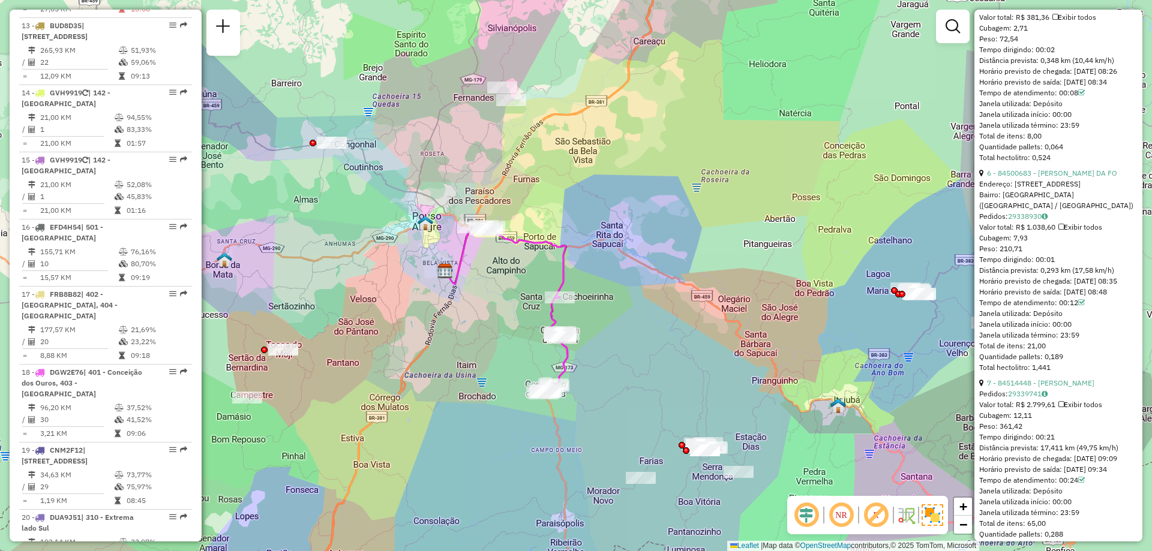
drag, startPoint x: 482, startPoint y: 325, endPoint x: 535, endPoint y: 335, distance: 53.7
click at [535, 335] on div "Janela de atendimento Grade de atendimento Capacidade Transportadoras Veículos …" at bounding box center [576, 275] width 1152 height 551
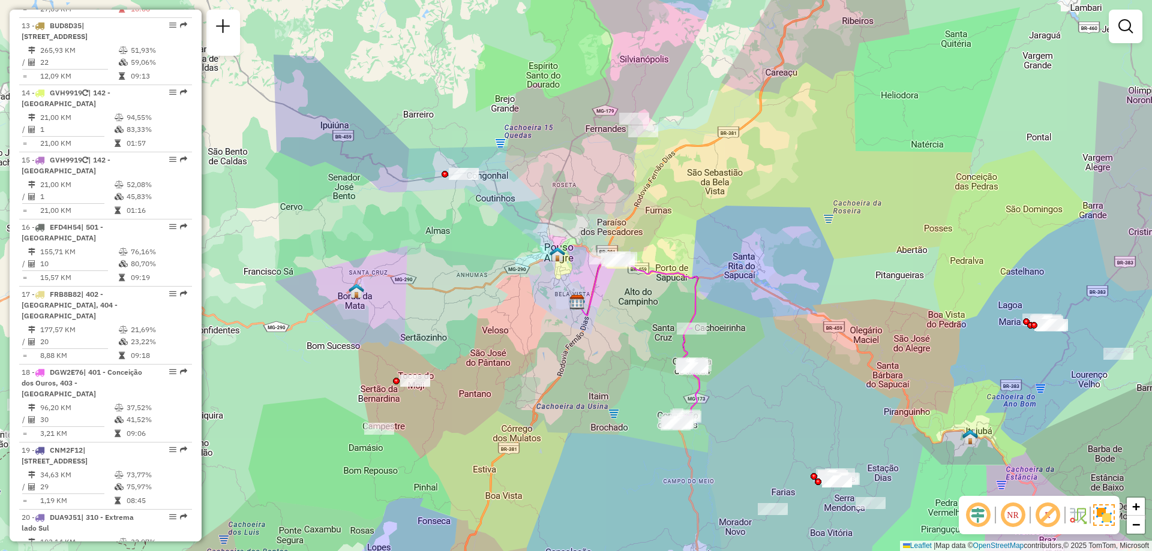
drag, startPoint x: 518, startPoint y: 327, endPoint x: 585, endPoint y: 410, distance: 106.7
click at [652, 358] on div "Janela de atendimento Grade de atendimento Capacidade Transportadoras Veículos …" at bounding box center [576, 275] width 1152 height 551
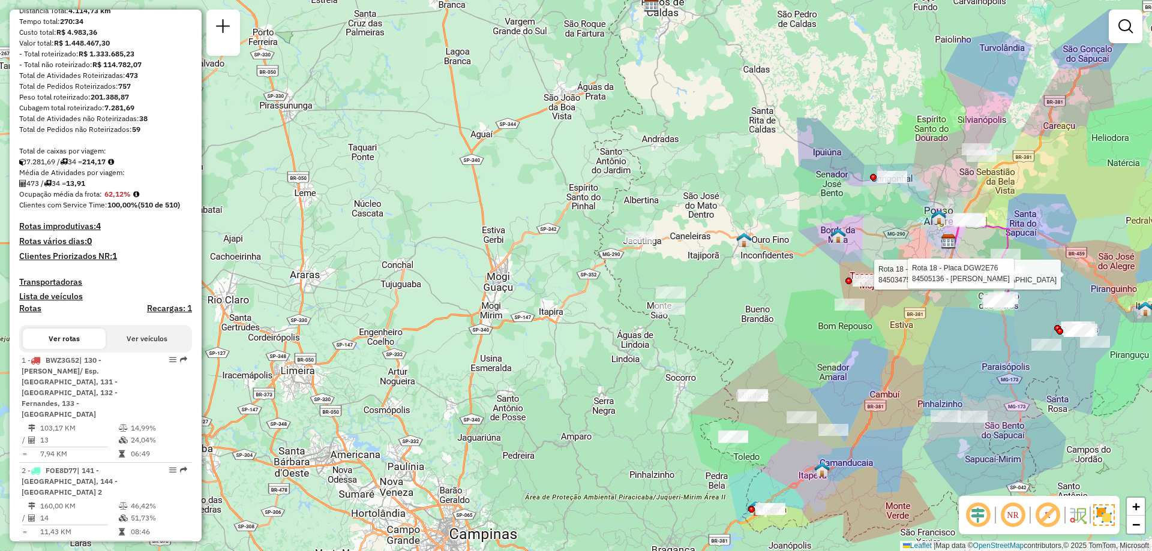
scroll to position [0, 0]
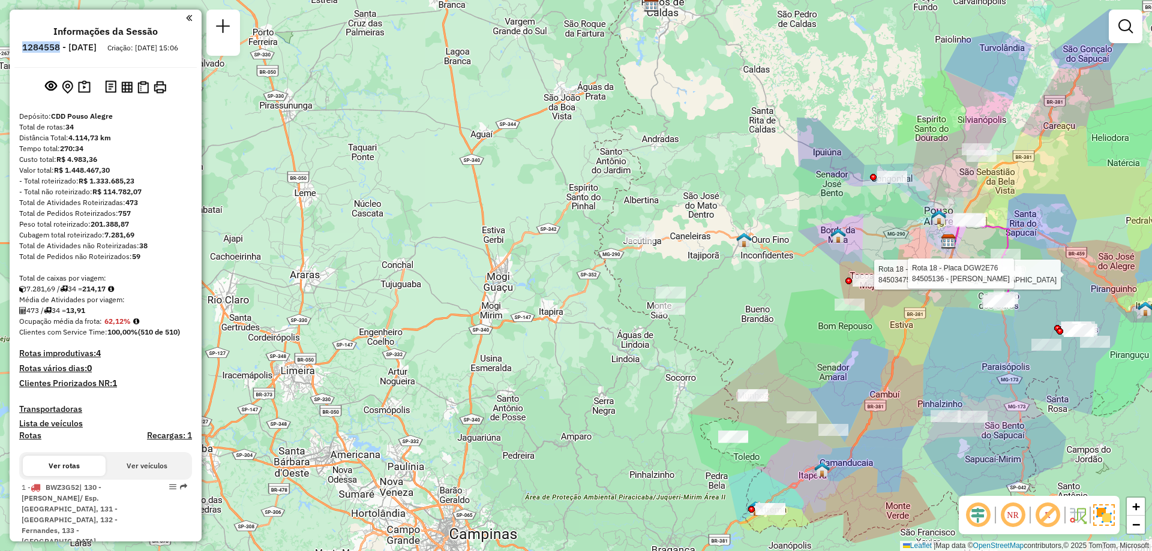
drag, startPoint x: 51, startPoint y: 45, endPoint x: 93, endPoint y: 46, distance: 42.0
click at [93, 46] on ul "Informações da Sessão 1284558 - 29/09/2025 Criação: 27/09/2025 15:06" at bounding box center [105, 42] width 182 height 32
copy h6 "1284558"
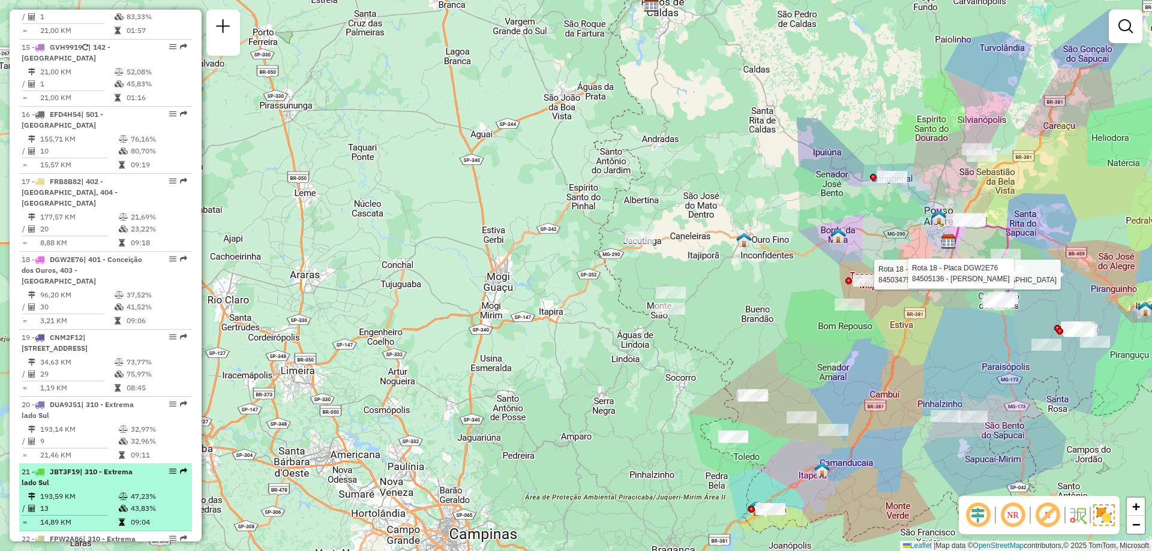
scroll to position [1560, 0]
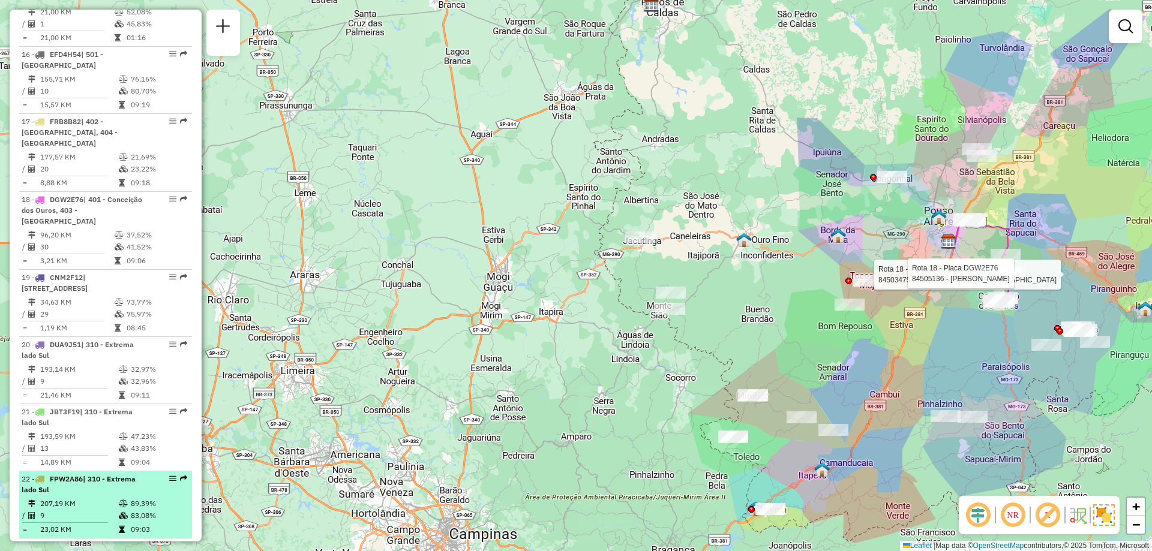
select select "**********"
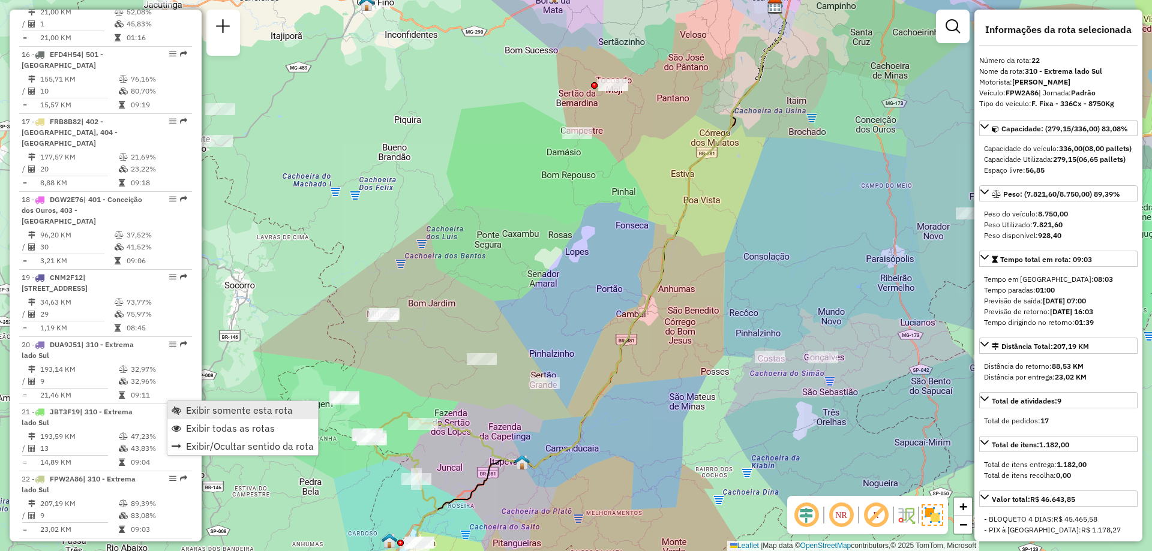
click at [209, 411] on span "Exibir somente esta rota" at bounding box center [239, 411] width 107 height 10
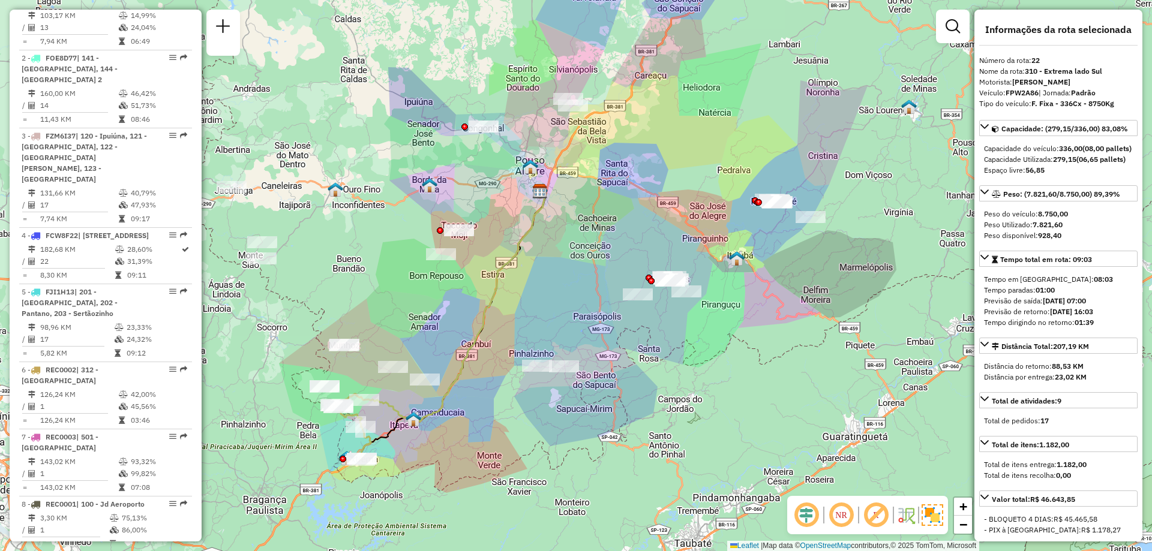
scroll to position [300, 0]
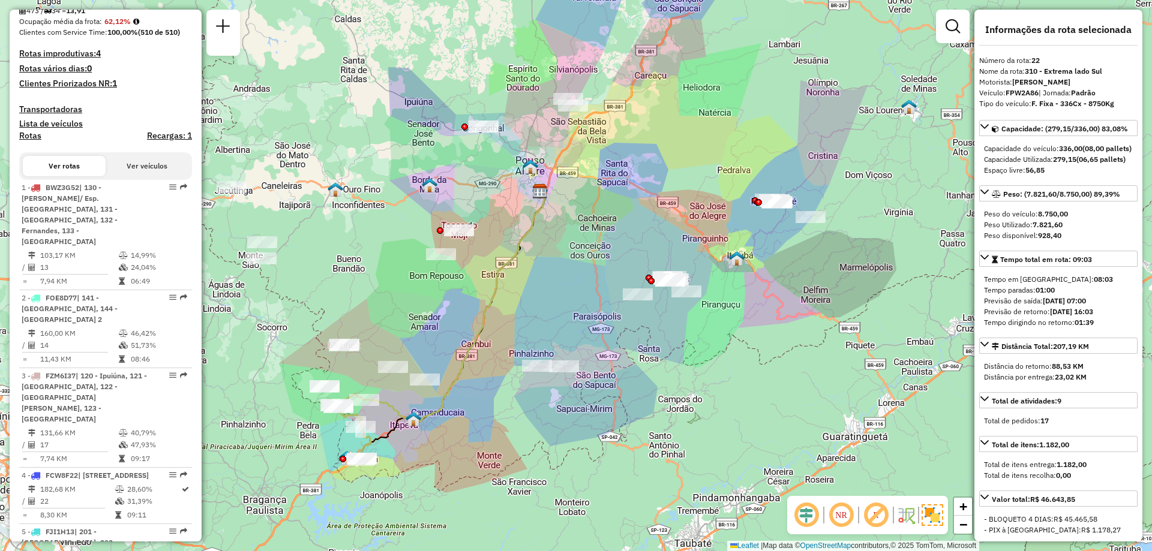
click at [1046, 102] on strong "F. Fixa - 336Cx - 8750Kg" at bounding box center [1073, 103] width 83 height 9
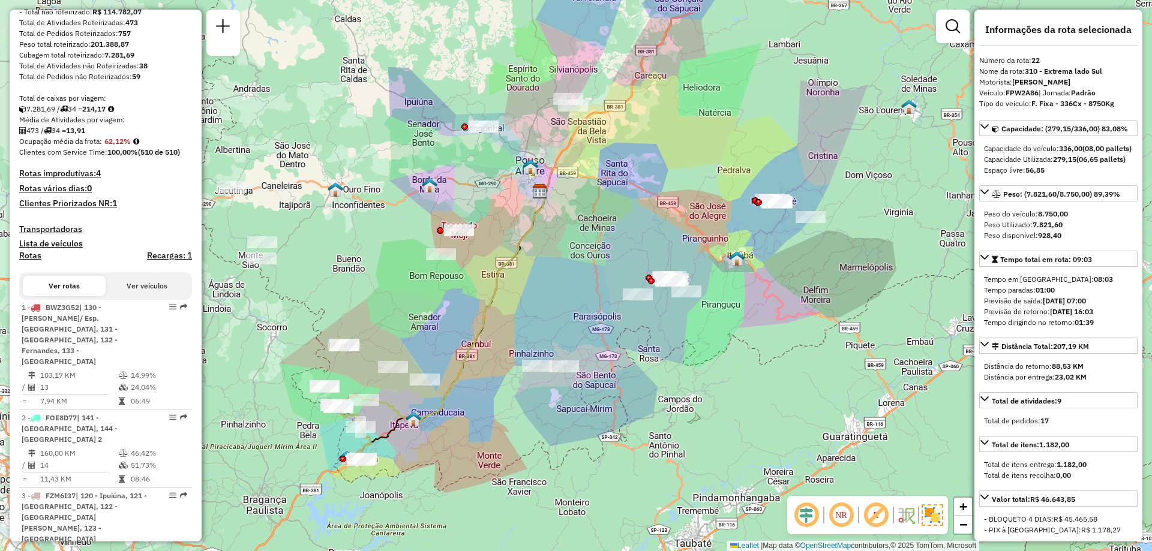
scroll to position [0, 0]
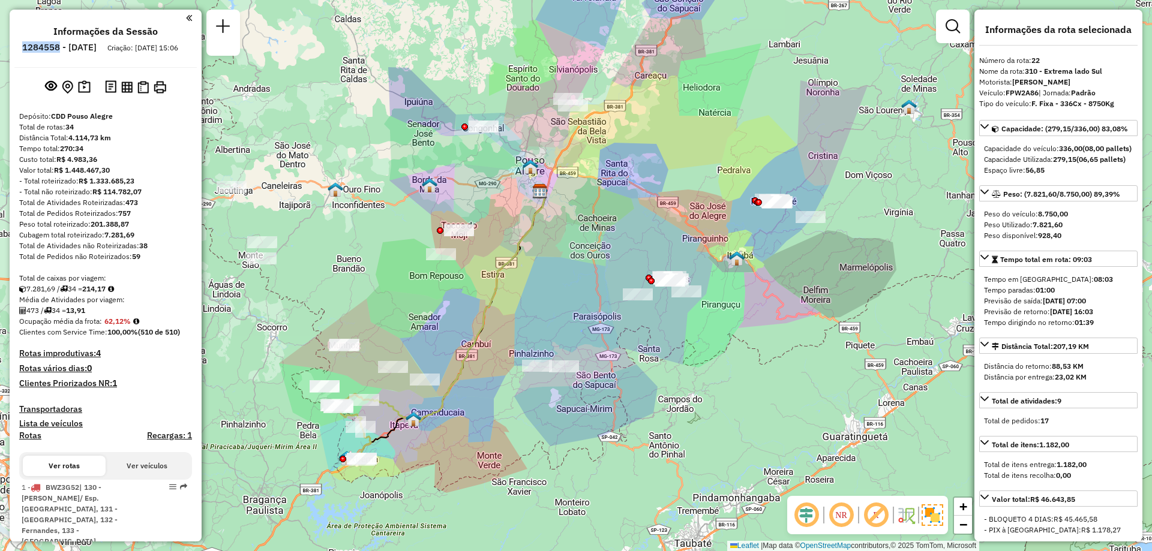
drag, startPoint x: 53, startPoint y: 45, endPoint x: 91, endPoint y: 46, distance: 38.4
click at [91, 46] on li "1284558 - 29/09/2025" at bounding box center [59, 50] width 80 height 16
copy h6 "1284558"
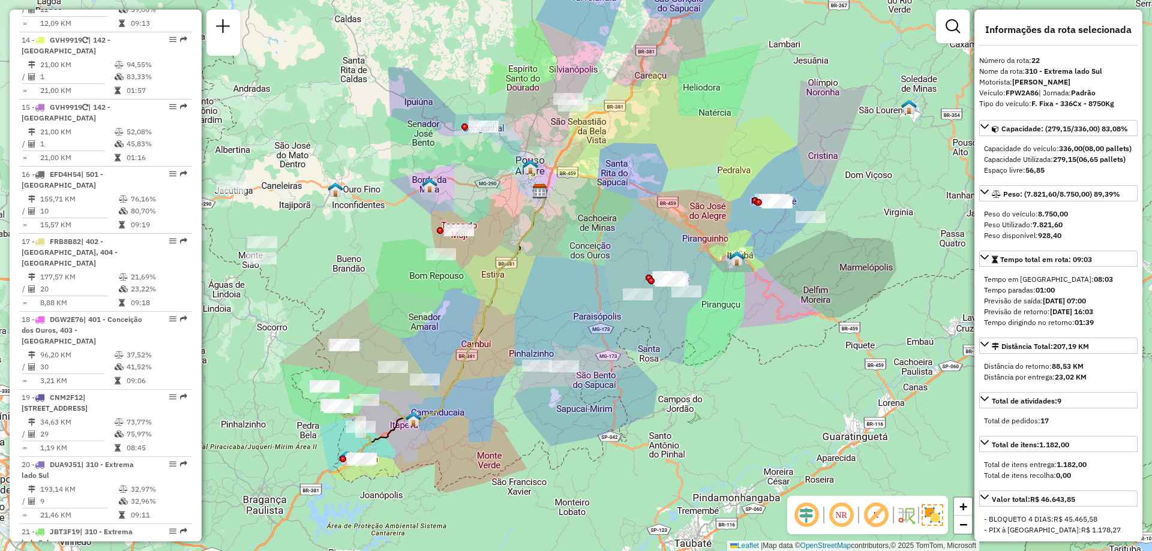
scroll to position [1500, 0]
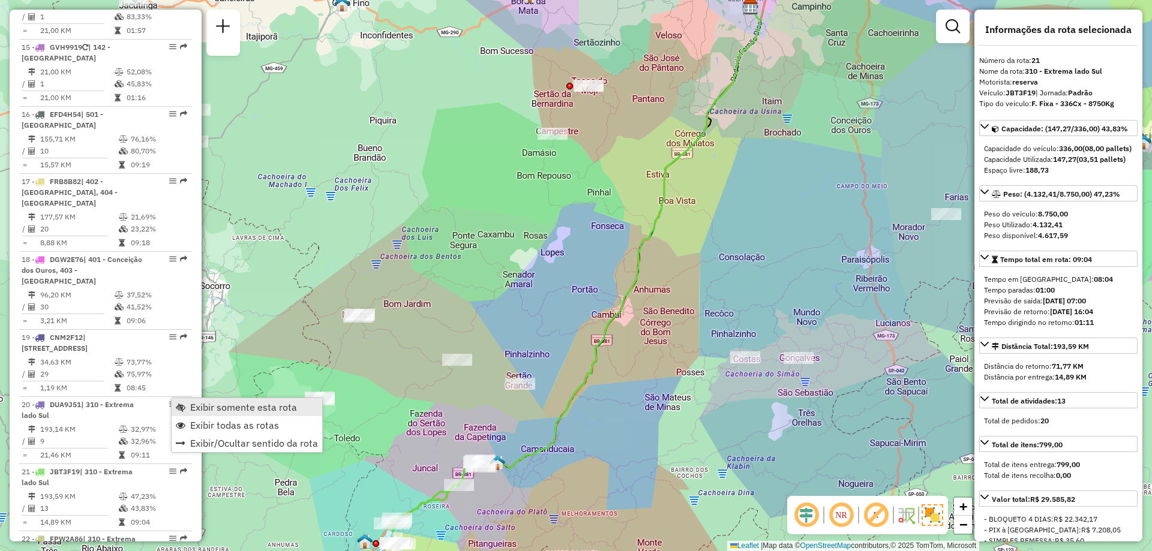
click at [202, 404] on span "Exibir somente esta rota" at bounding box center [243, 408] width 107 height 10
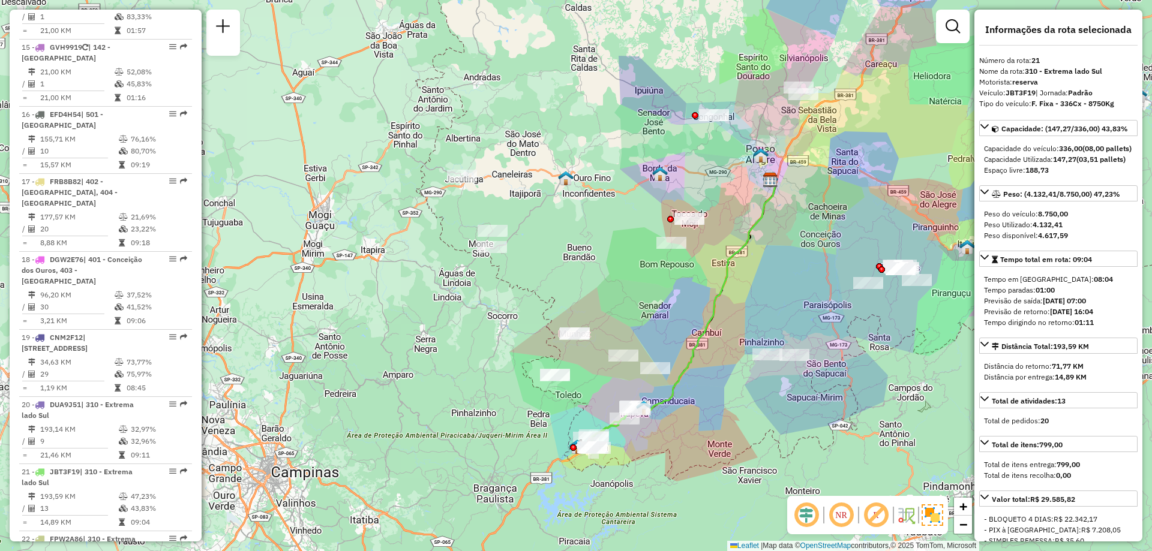
drag, startPoint x: 595, startPoint y: 466, endPoint x: 673, endPoint y: 451, distance: 79.3
click at [673, 451] on div "Janela de atendimento Grade de atendimento Capacidade Transportadoras Veículos …" at bounding box center [576, 275] width 1152 height 551
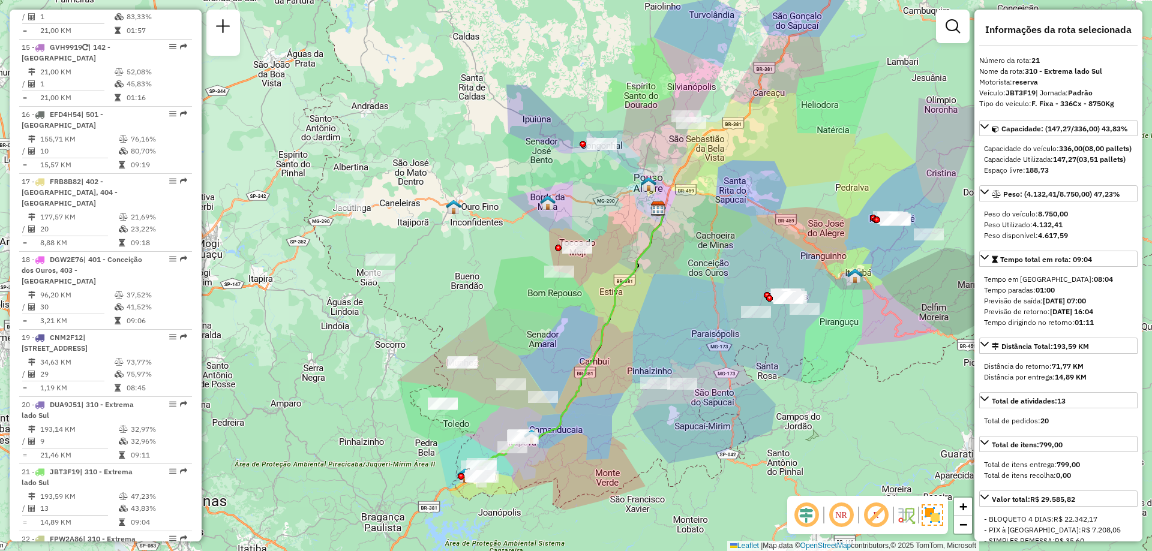
drag, startPoint x: 568, startPoint y: 232, endPoint x: 741, endPoint y: 263, distance: 176.2
click at [741, 263] on div "Janela de atendimento Grade de atendimento Capacidade Transportadoras Veículos …" at bounding box center [576, 275] width 1152 height 551
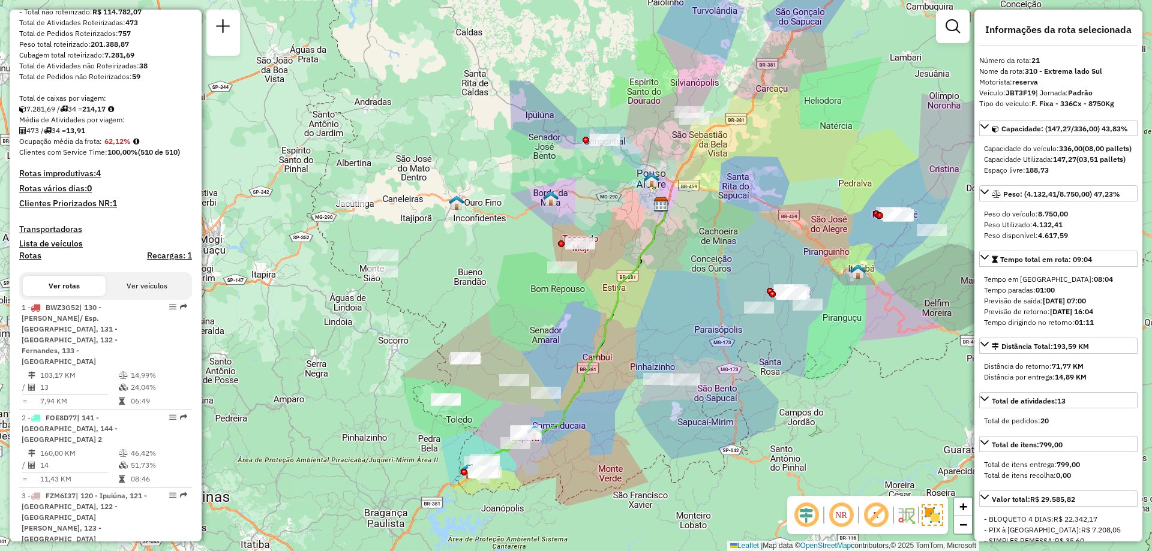
scroll to position [0, 0]
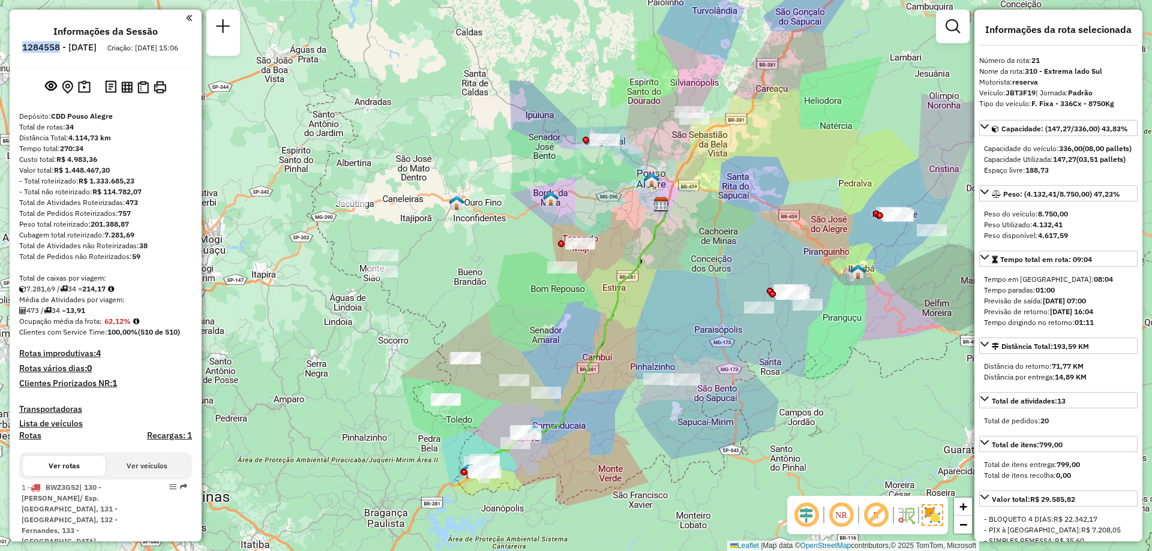
drag, startPoint x: 54, startPoint y: 47, endPoint x: 92, endPoint y: 47, distance: 38.4
click at [92, 47] on li "1284558 - 29/09/2025" at bounding box center [59, 50] width 80 height 16
copy h6 "1284558"
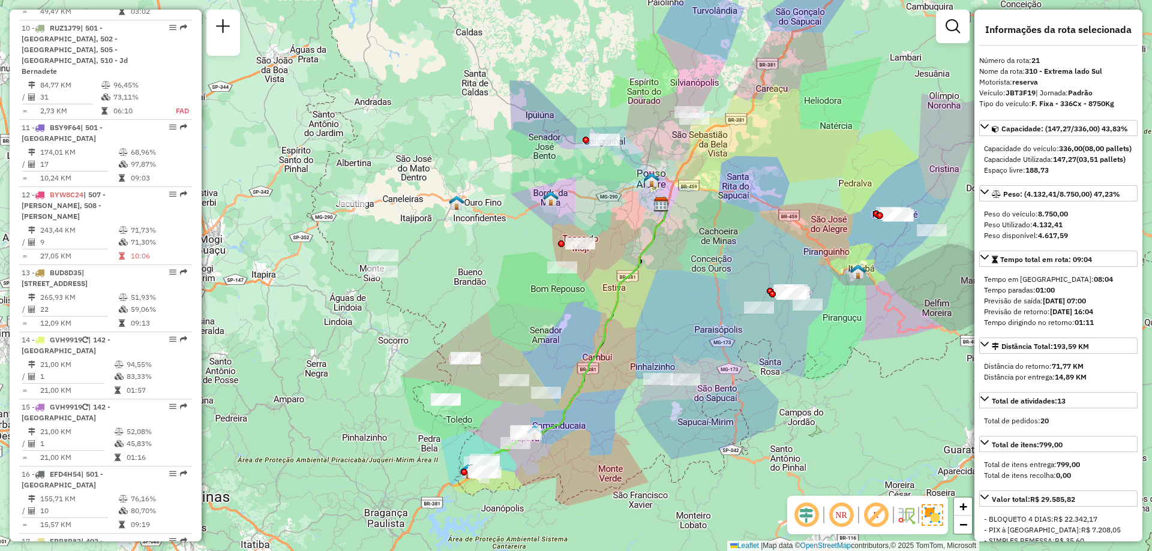
scroll to position [1260, 0]
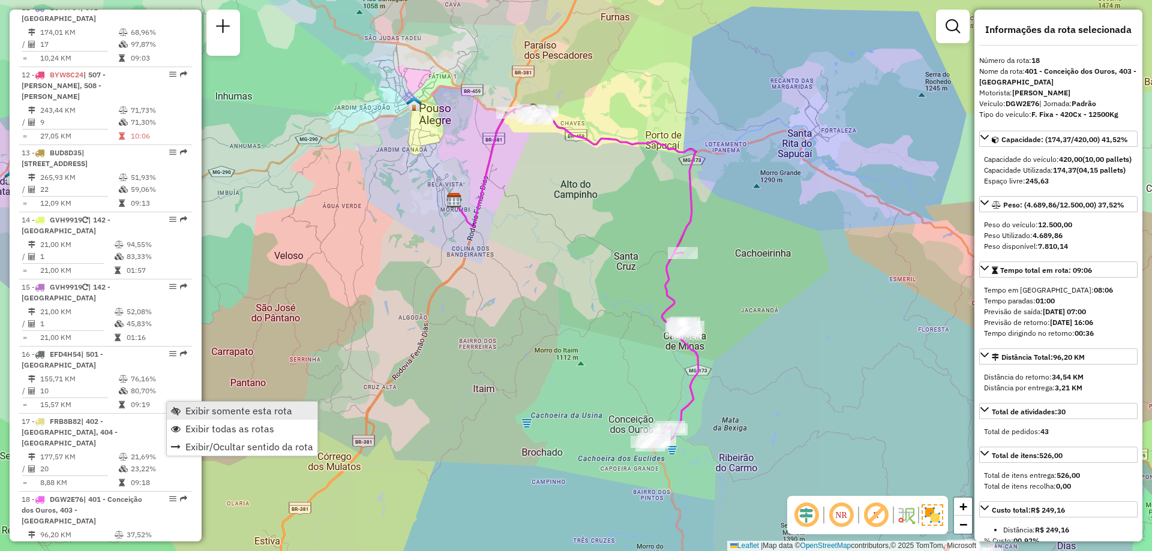
click at [204, 409] on span "Exibir somente esta rota" at bounding box center [238, 411] width 107 height 10
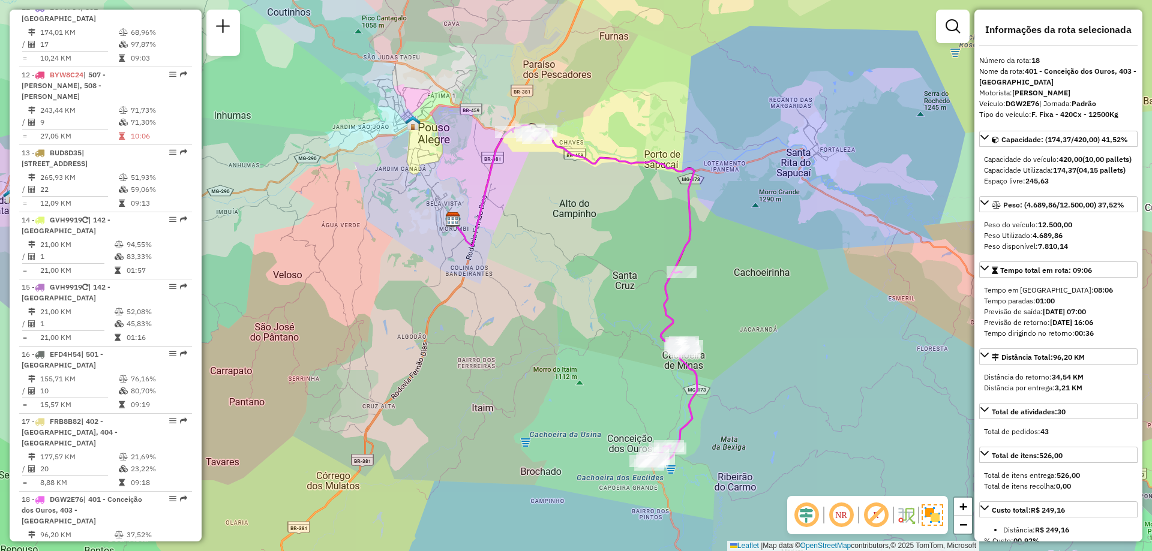
drag, startPoint x: 584, startPoint y: 433, endPoint x: 583, endPoint y: 452, distance: 19.2
click at [583, 452] on div "Janela de atendimento Grade de atendimento Capacidade Transportadoras Veículos …" at bounding box center [576, 275] width 1152 height 551
